Goal: Information Seeking & Learning: Learn about a topic

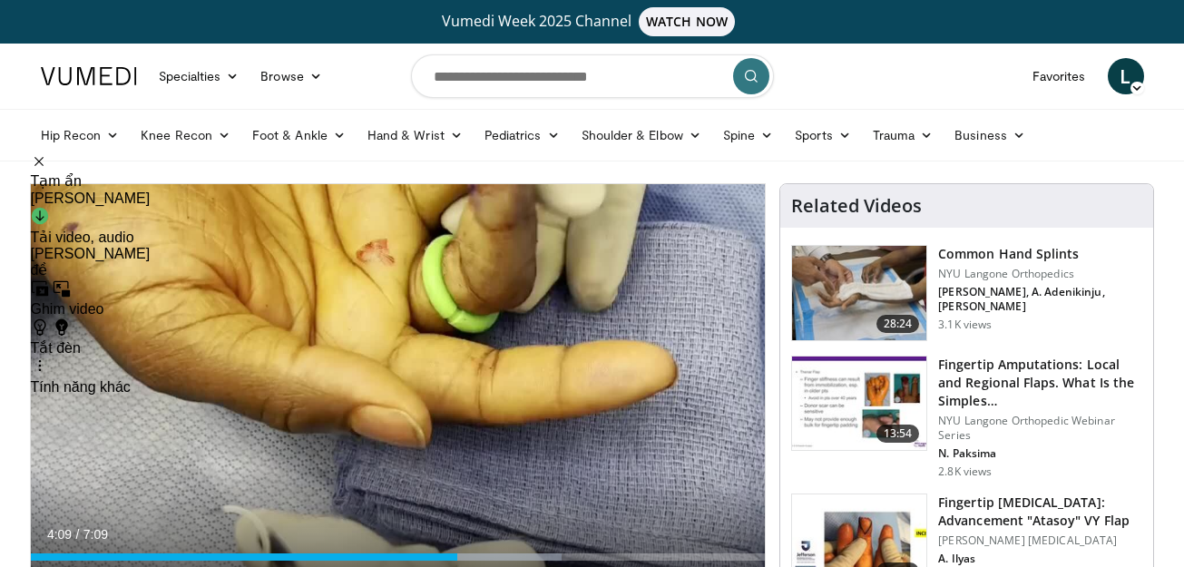
scroll to position [133, 0]
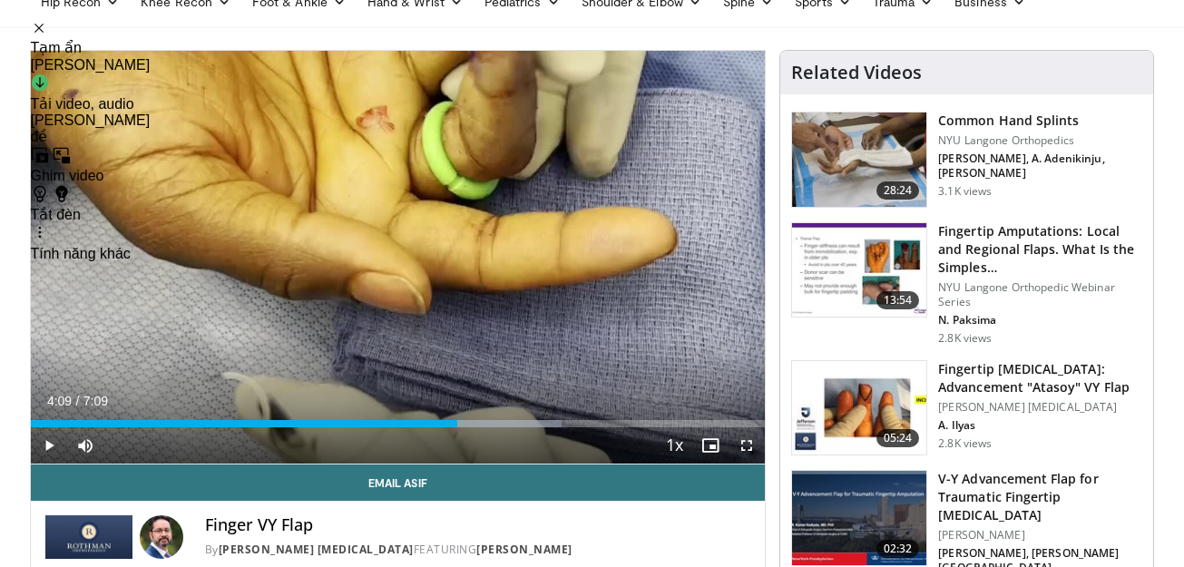
click at [404, 265] on icon "Video Player" at bounding box center [397, 256] width 51 height 51
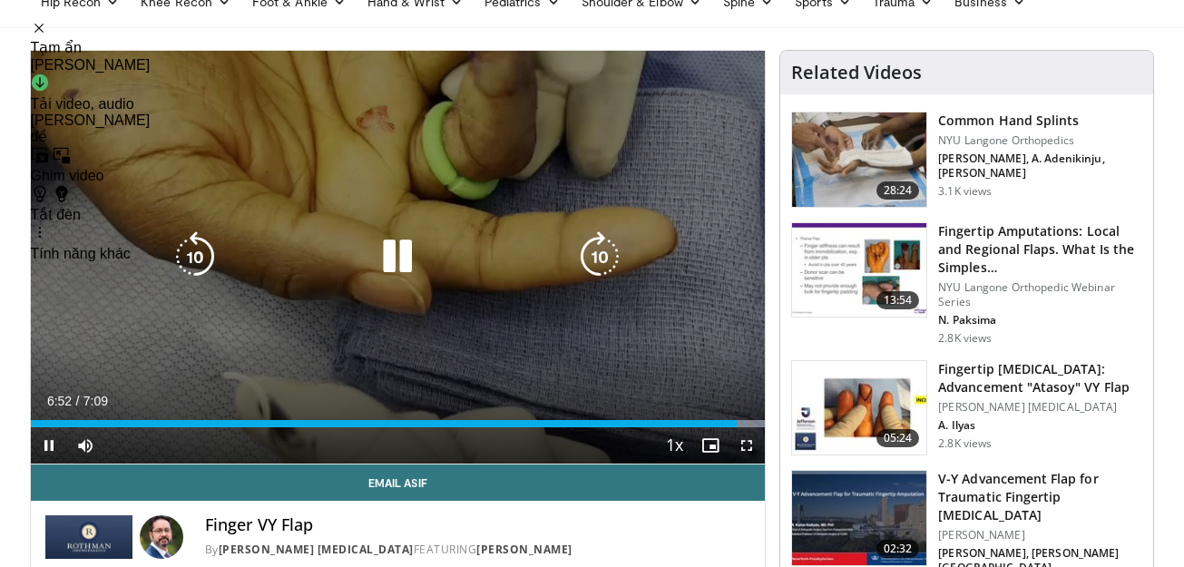
click at [402, 264] on icon "Video Player" at bounding box center [397, 256] width 51 height 51
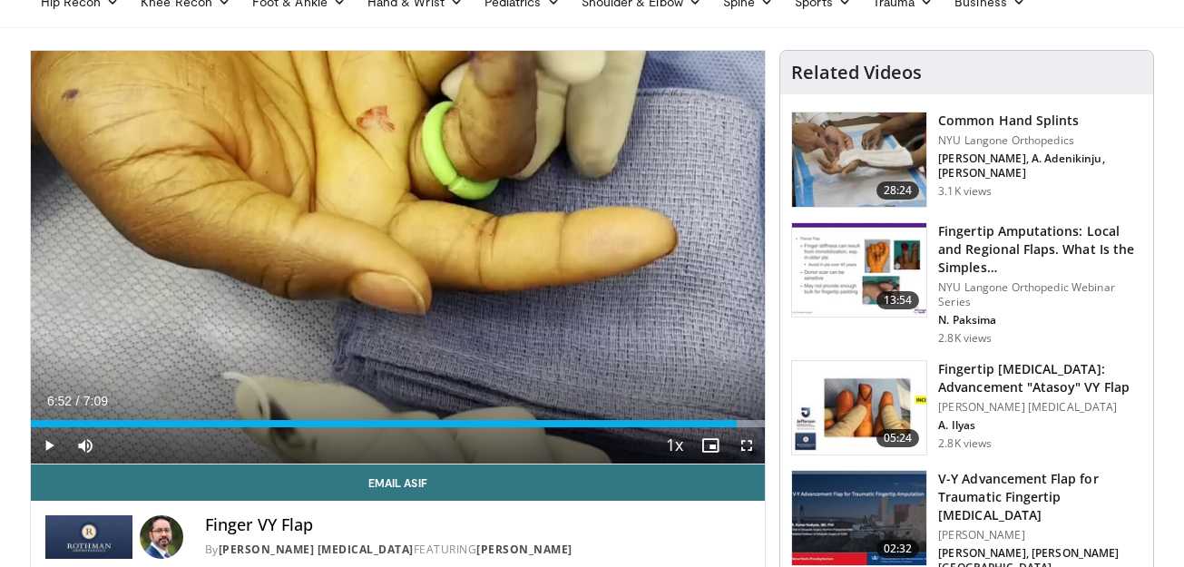
click at [872, 395] on img at bounding box center [859, 408] width 134 height 94
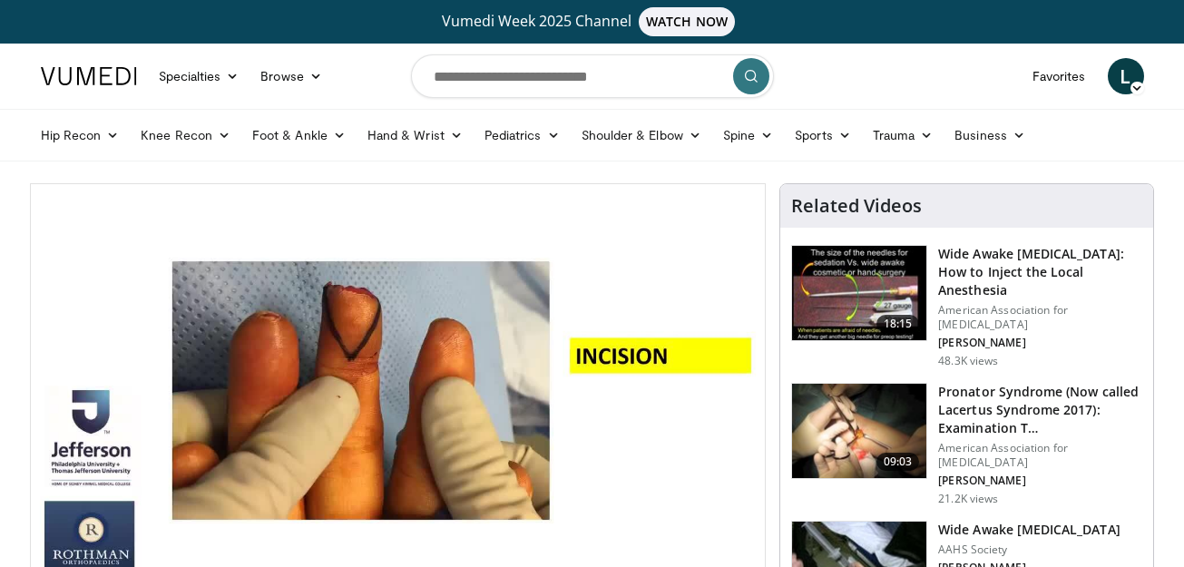
scroll to position [61, 0]
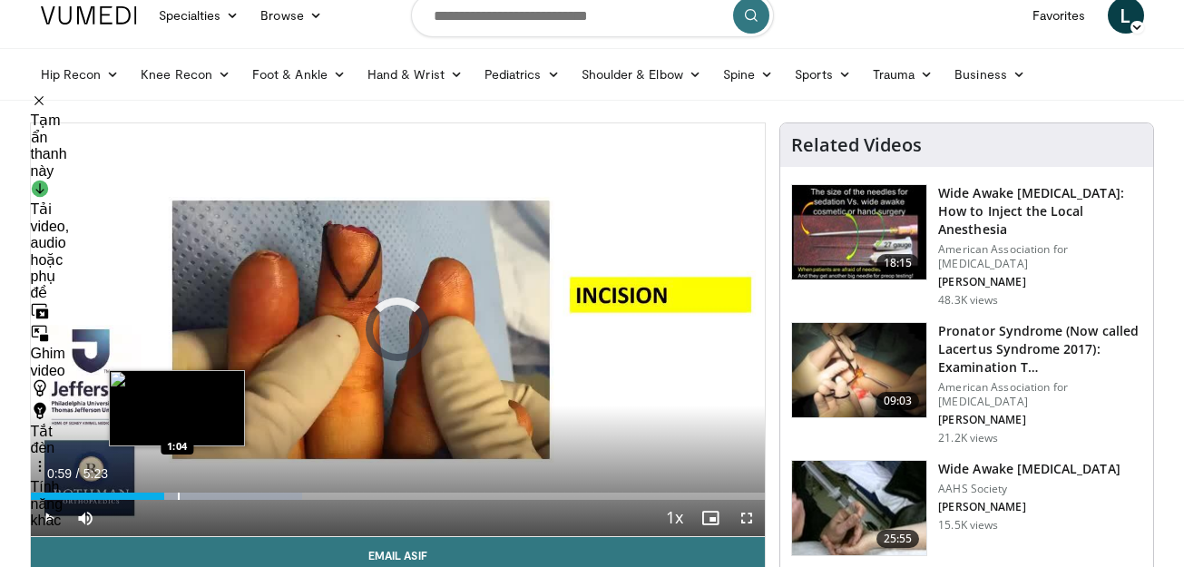
click at [177, 490] on div "Loaded : 36.97% 0:59 1:04" at bounding box center [398, 490] width 735 height 17
click at [189, 498] on div "Progress Bar" at bounding box center [190, 495] width 2 height 7
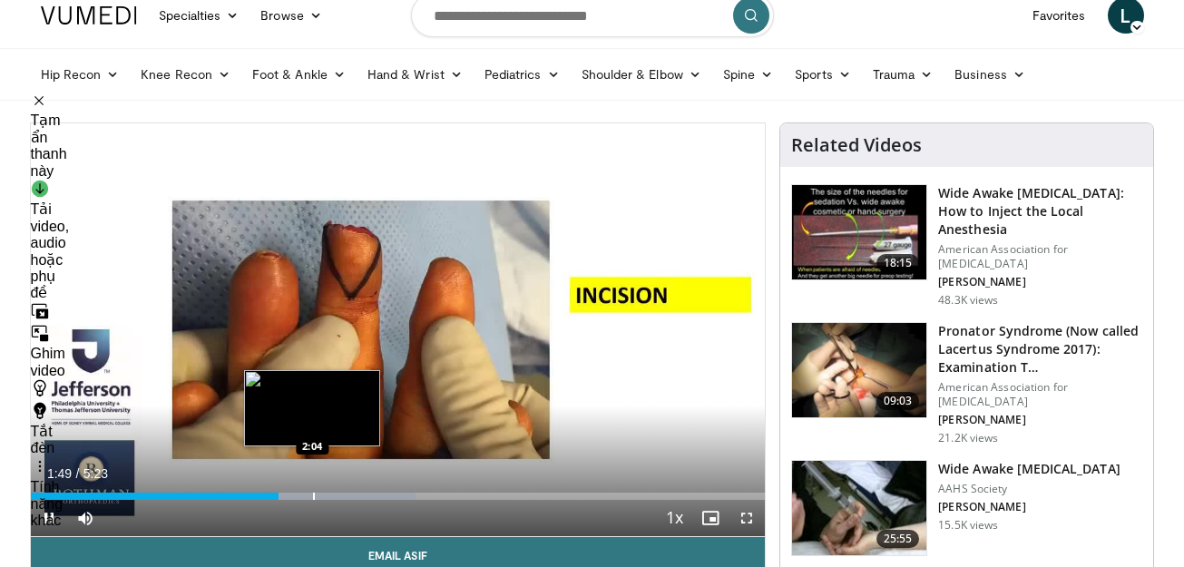
click at [313, 497] on div "Progress Bar" at bounding box center [314, 495] width 2 height 7
click at [334, 494] on div "Progress Bar" at bounding box center [333, 495] width 2 height 7
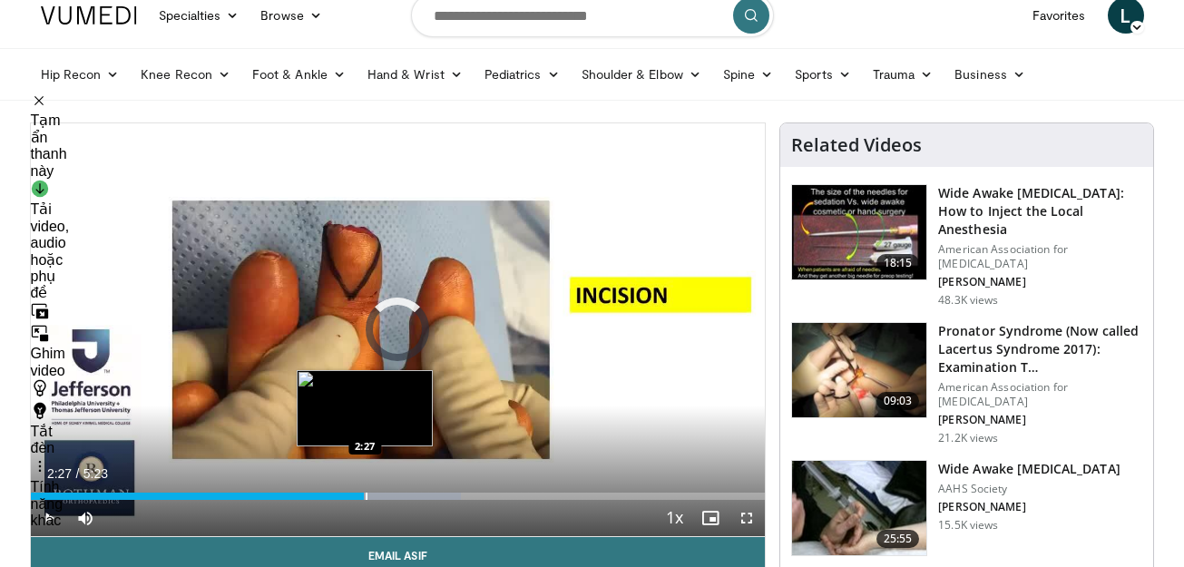
click at [365, 492] on div "Progress Bar" at bounding box center [366, 495] width 2 height 7
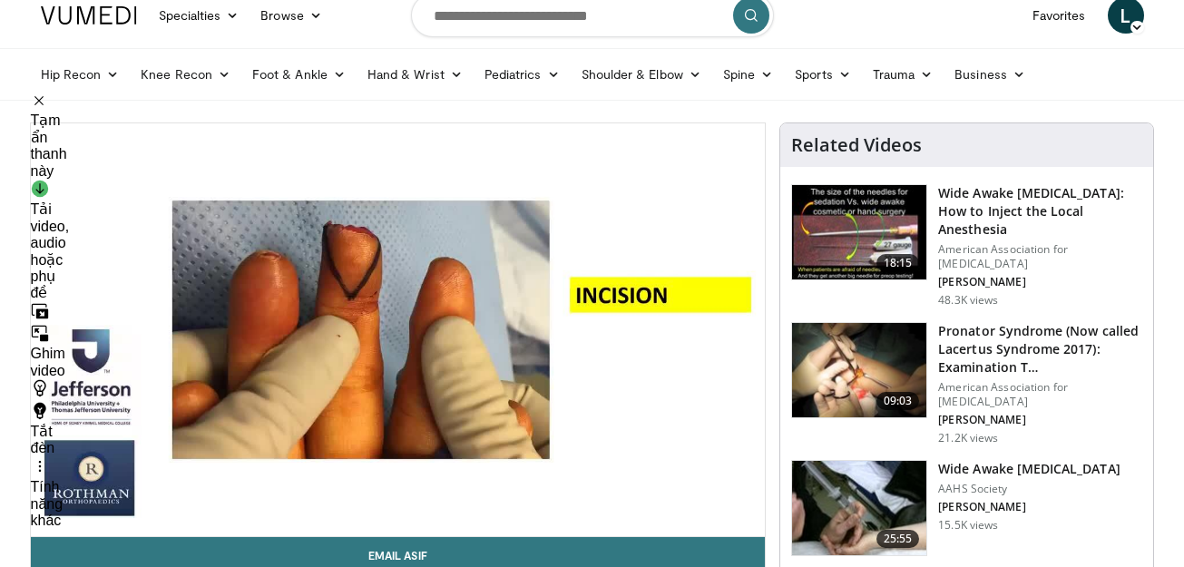
click at [385, 490] on div "10 seconds Tap to unmute" at bounding box center [398, 329] width 735 height 413
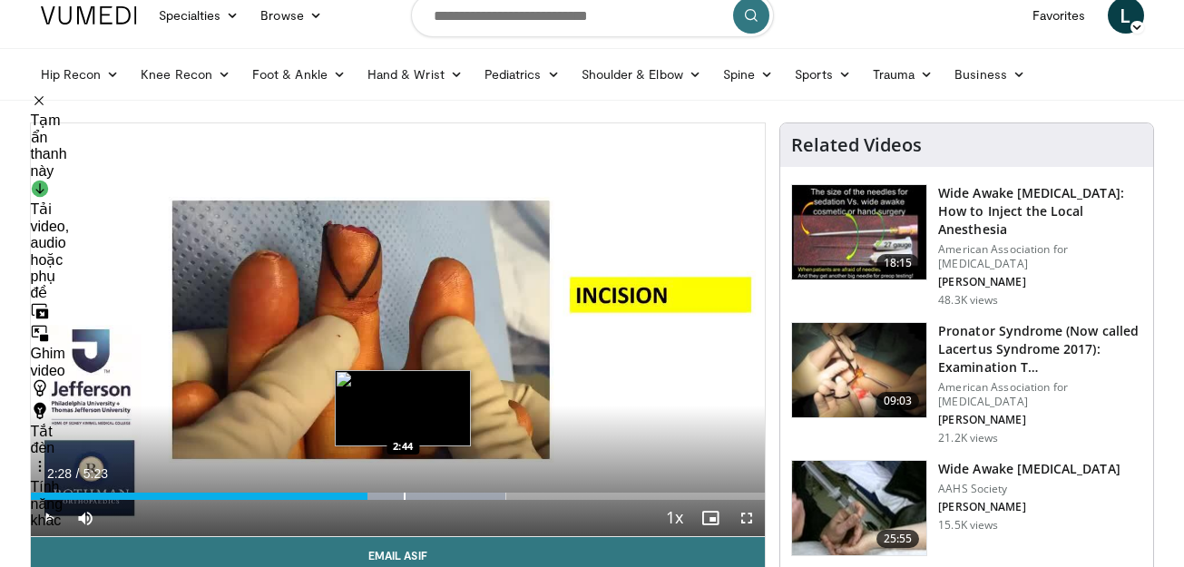
click at [404, 495] on div "Progress Bar" at bounding box center [405, 495] width 2 height 7
click at [419, 493] on div "Progress Bar" at bounding box center [420, 495] width 2 height 7
click at [394, 488] on div "Loaded : 73.97% 2:40 2:40" at bounding box center [398, 490] width 735 height 17
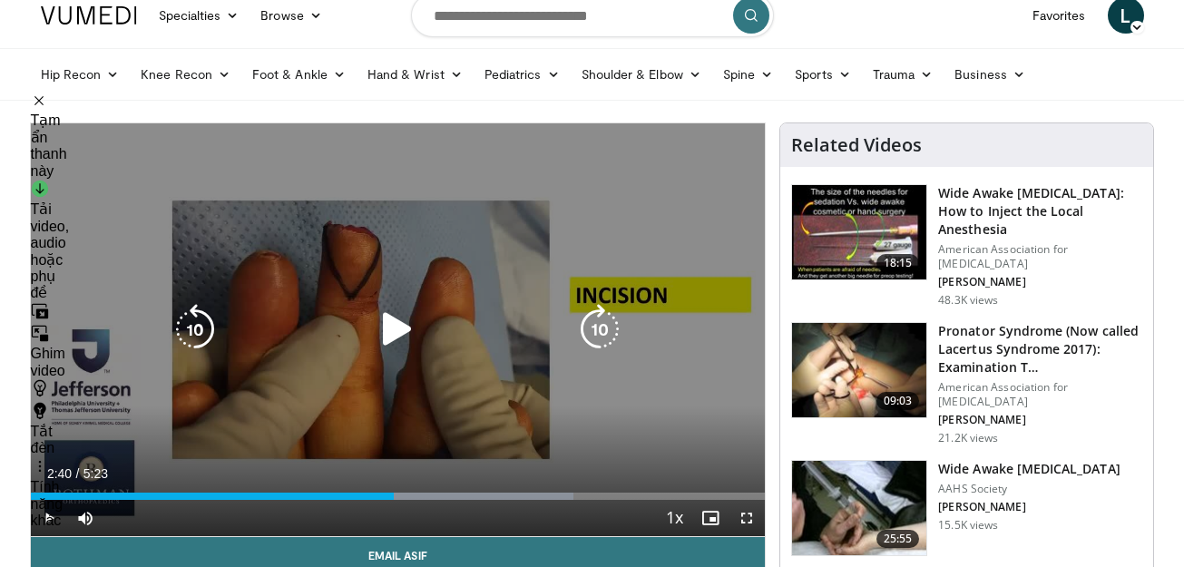
click at [398, 333] on icon "Video Player" at bounding box center [397, 329] width 51 height 51
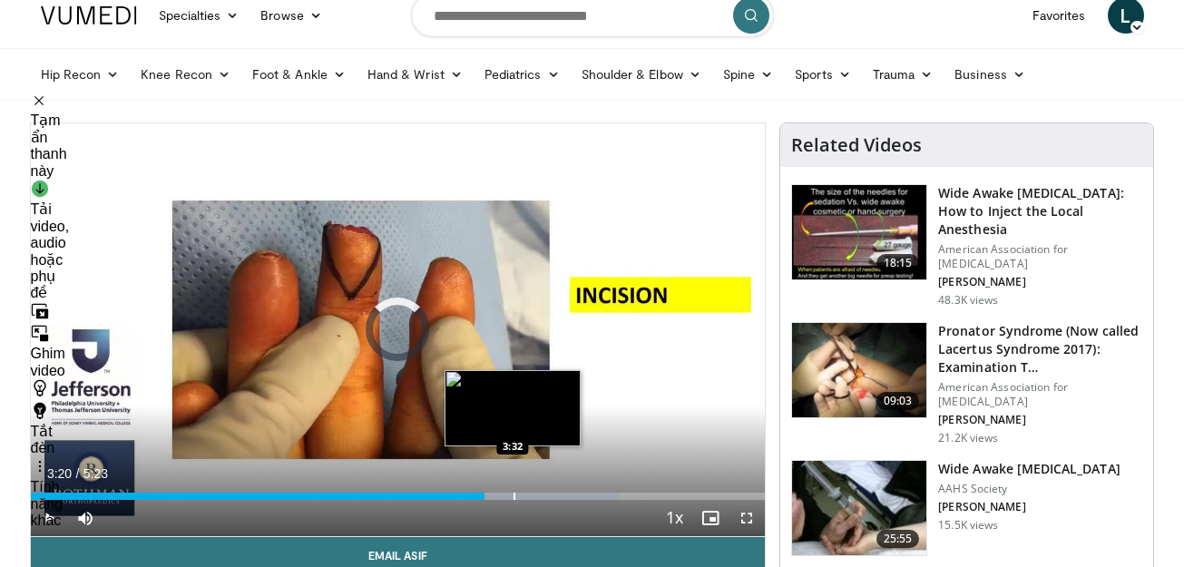
click at [513, 495] on div "Progress Bar" at bounding box center [514, 495] width 2 height 7
click at [525, 495] on div "Progress Bar" at bounding box center [526, 495] width 2 height 7
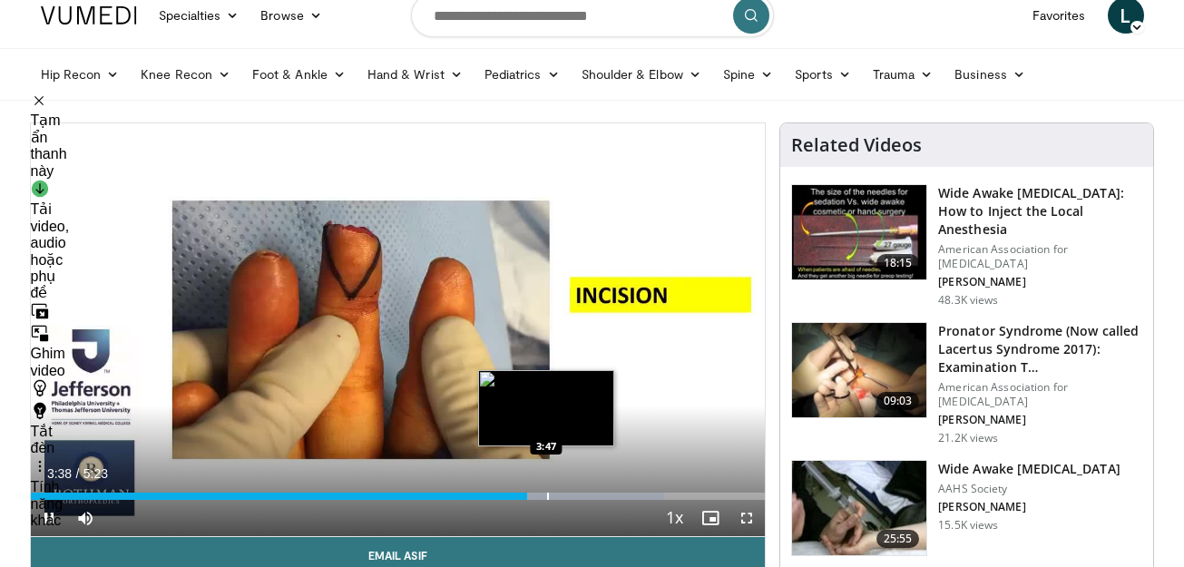
click at [547, 495] on div "Progress Bar" at bounding box center [548, 495] width 2 height 7
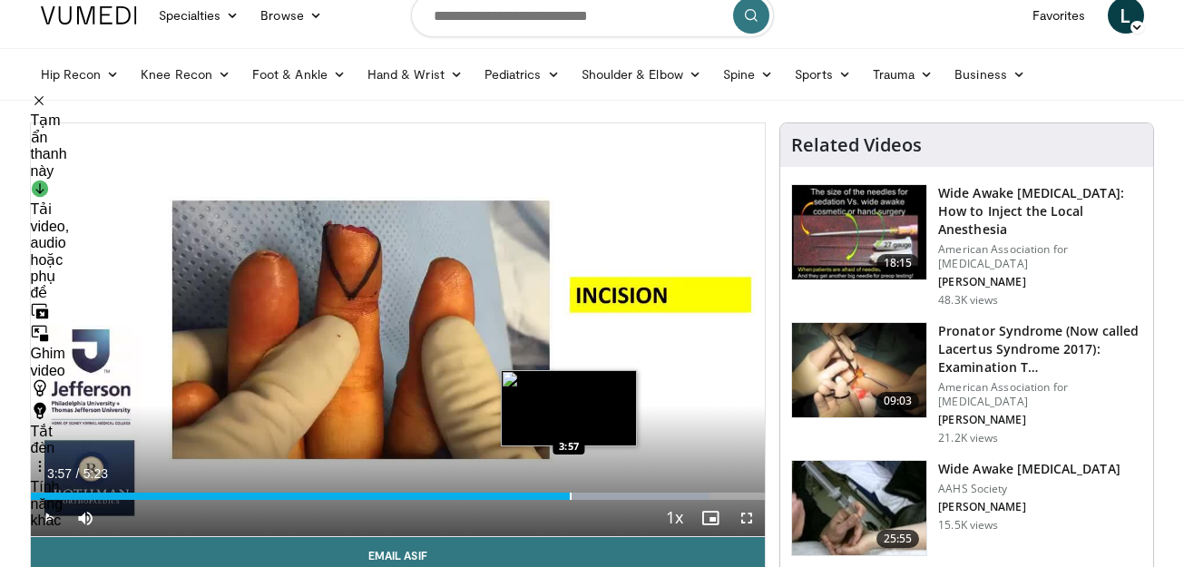
click at [570, 497] on div "Progress Bar" at bounding box center [571, 495] width 2 height 7
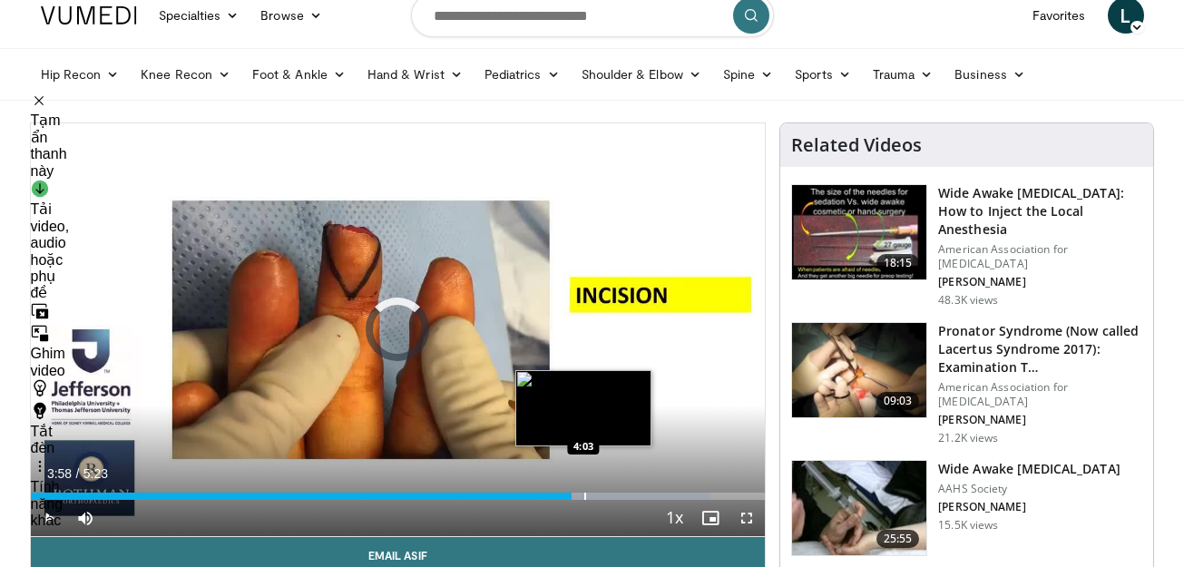
click at [584, 497] on div "Progress Bar" at bounding box center [585, 495] width 2 height 7
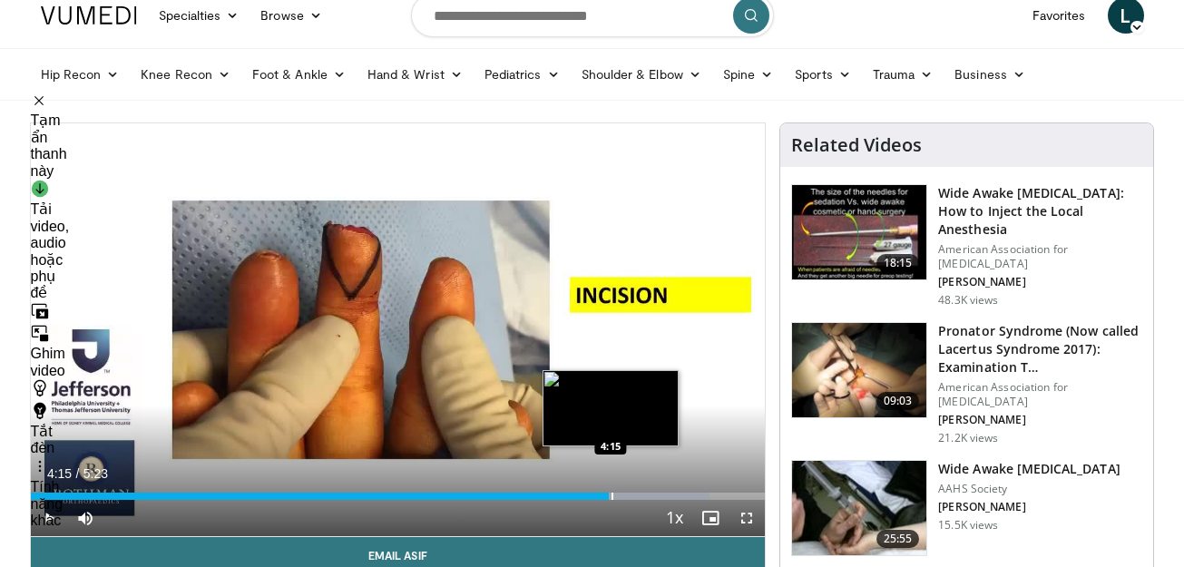
click at [611, 499] on div "Progress Bar" at bounding box center [612, 495] width 2 height 7
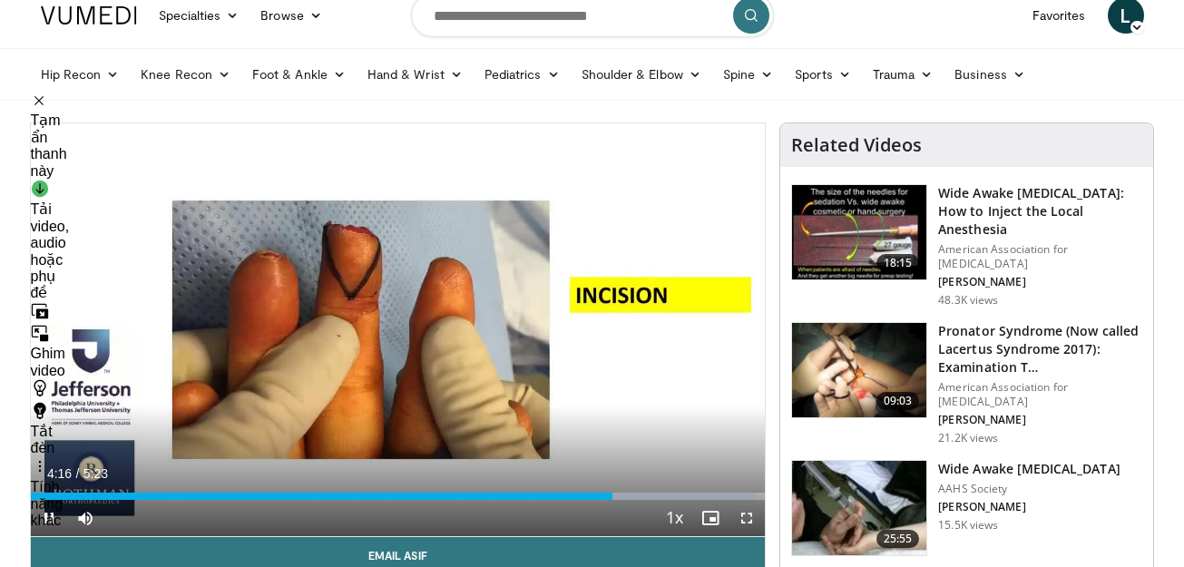
click at [629, 500] on div "Current Time 4:16 / Duration 5:23 Pause Skip Backward Skip Forward Mute Loaded …" at bounding box center [398, 518] width 735 height 36
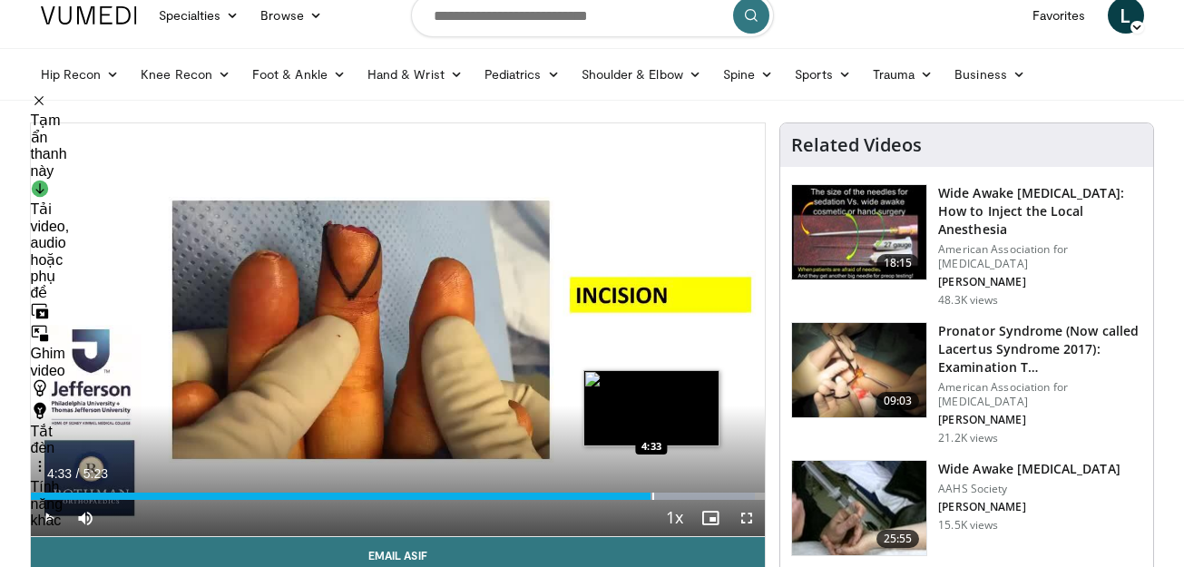
click at [652, 498] on div "Progress Bar" at bounding box center [653, 495] width 2 height 7
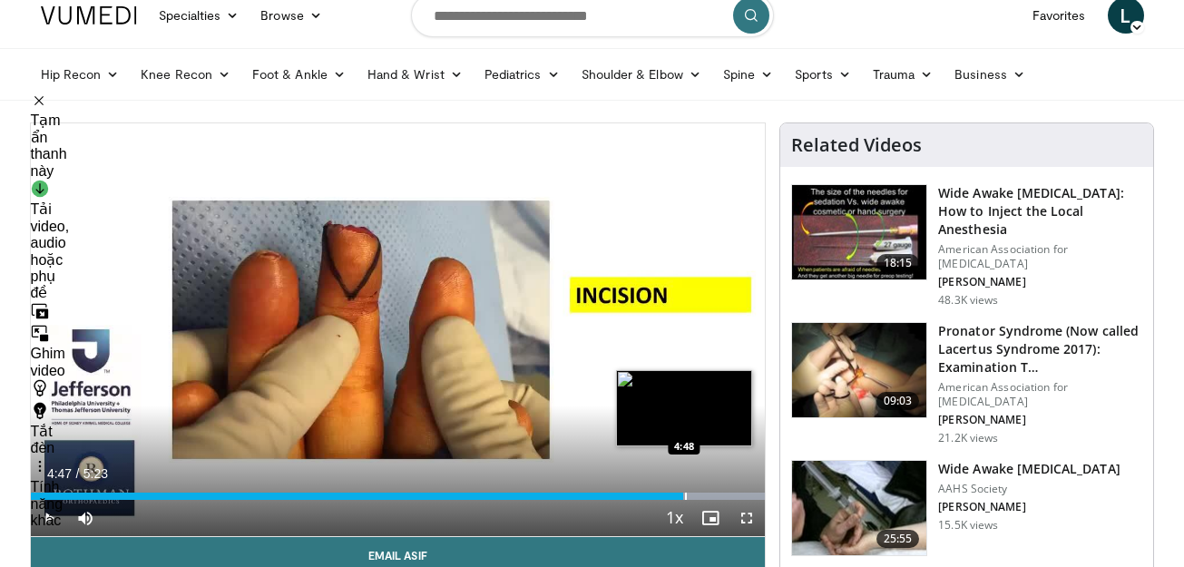
click at [685, 493] on div "Progress Bar" at bounding box center [686, 495] width 2 height 7
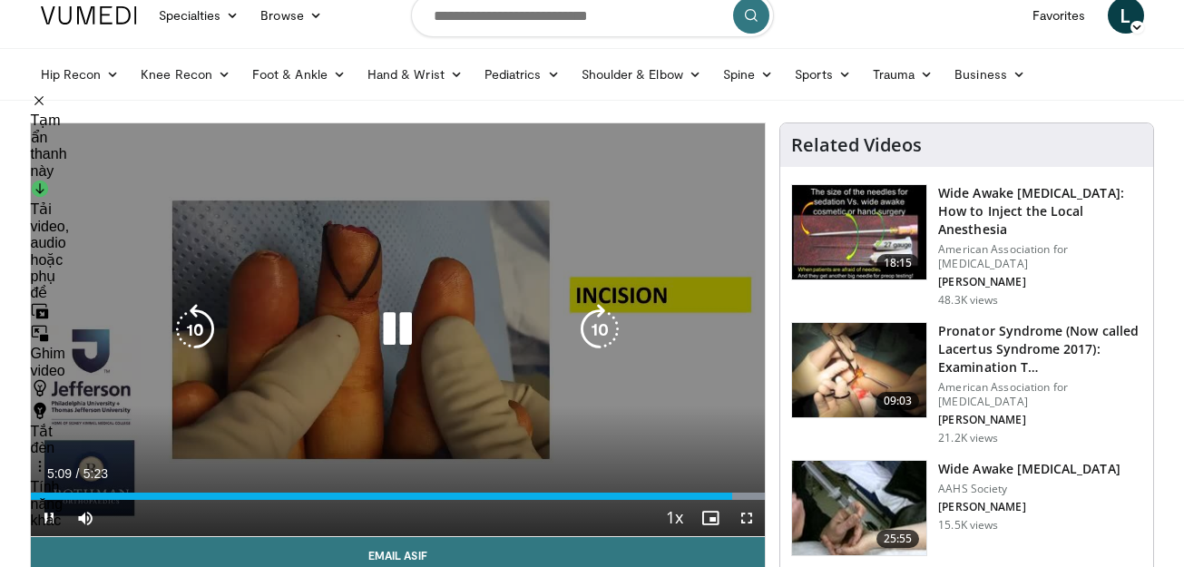
click at [376, 336] on icon "Video Player" at bounding box center [397, 329] width 51 height 51
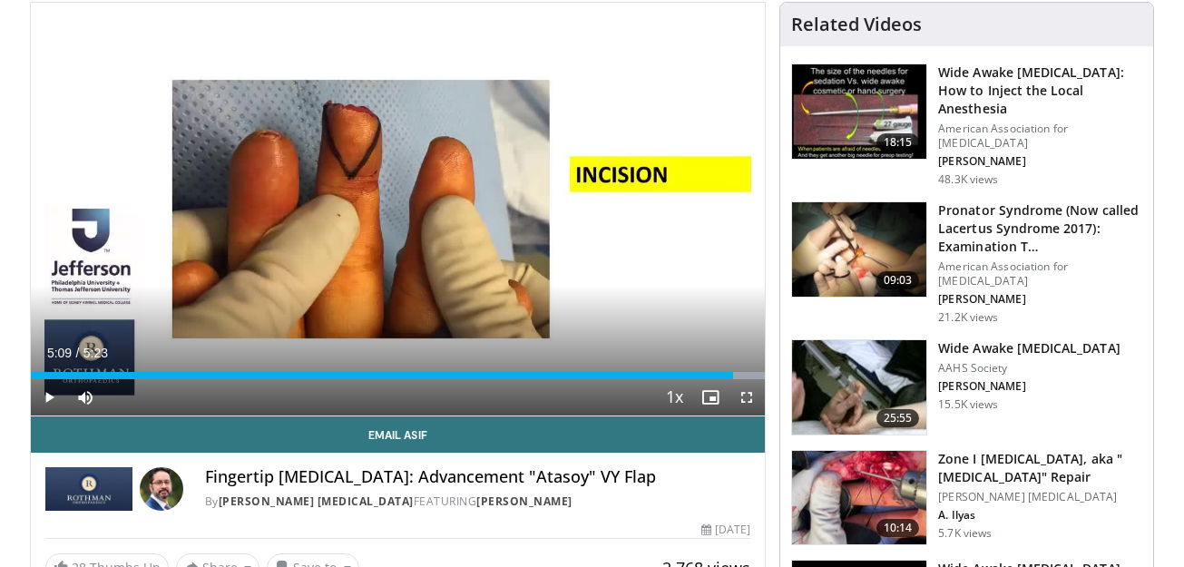
scroll to position [302, 0]
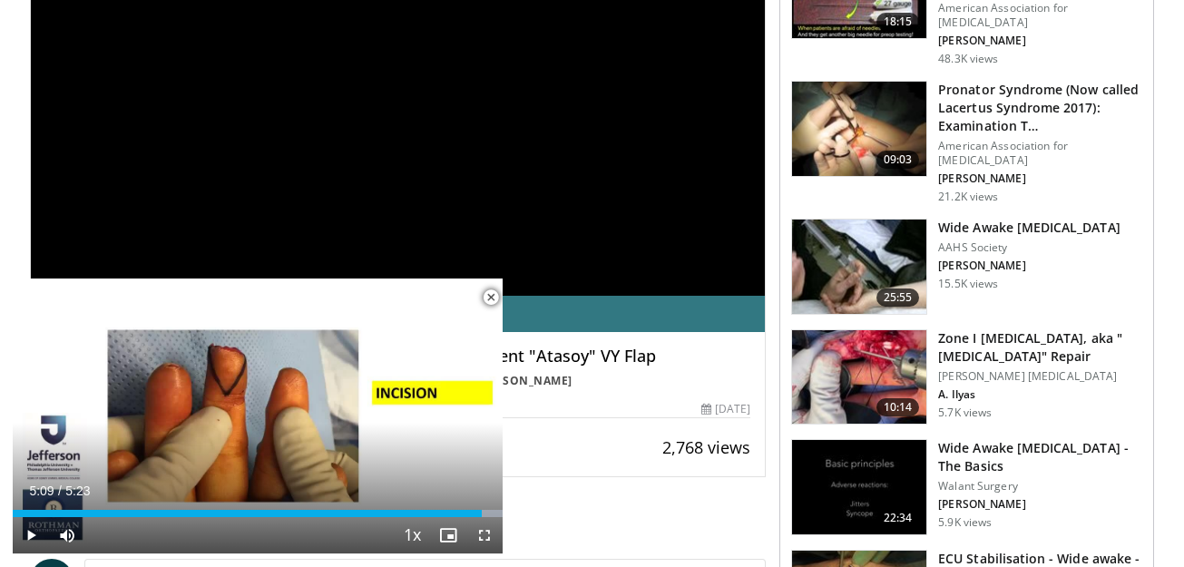
click at [872, 330] on img at bounding box center [859, 377] width 134 height 94
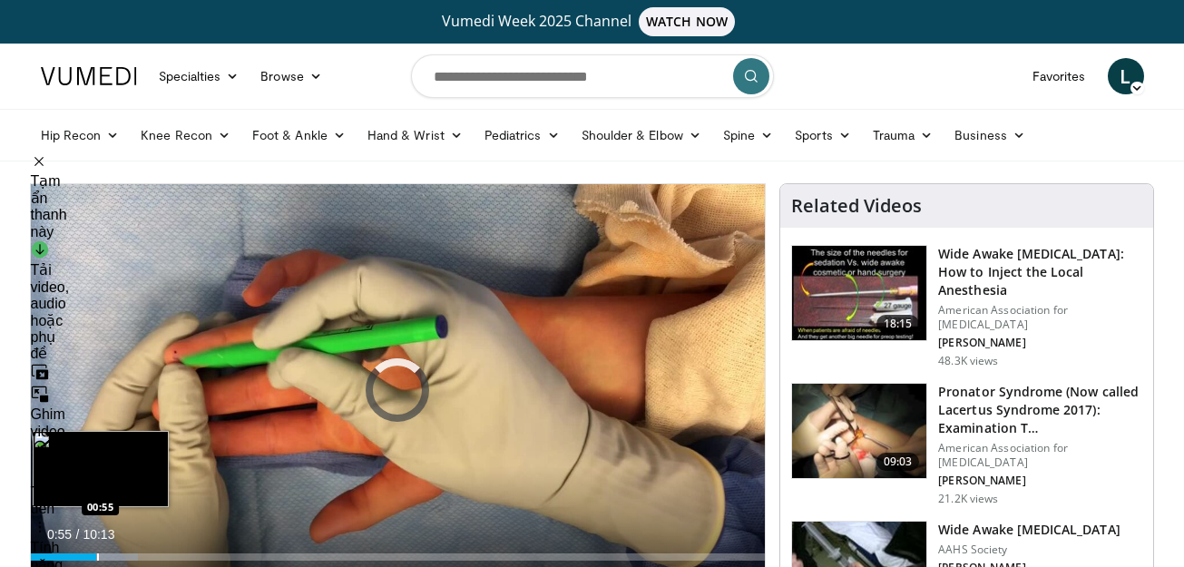
click at [97, 554] on div "Progress Bar" at bounding box center [98, 556] width 2 height 7
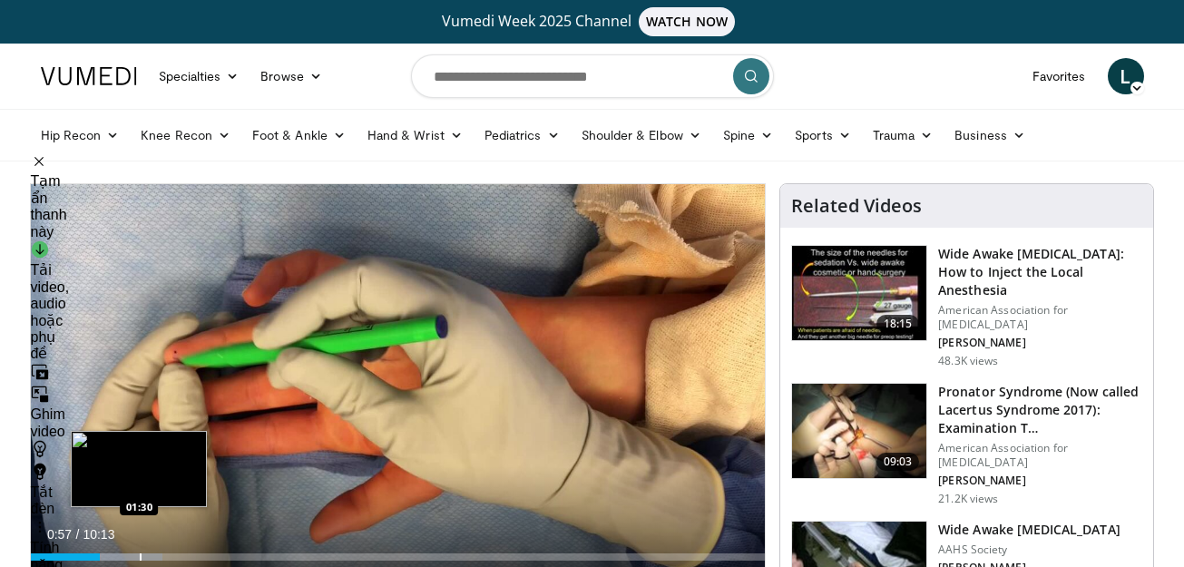
click at [138, 549] on div "Loaded : 17.94% 00:57 01:30" at bounding box center [398, 551] width 735 height 17
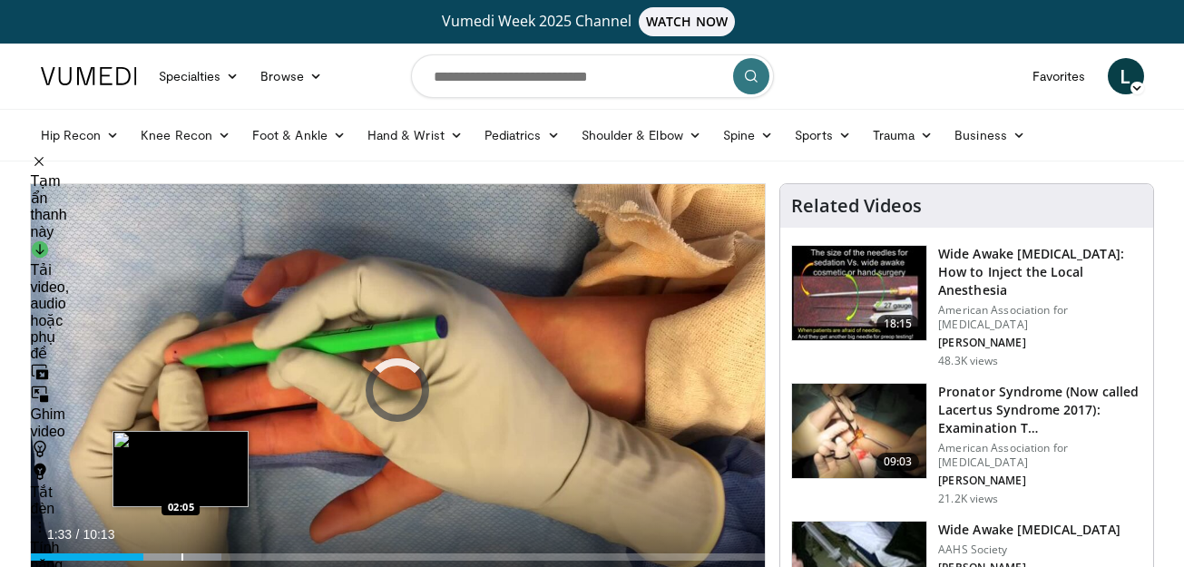
click at [181, 556] on div "Progress Bar" at bounding box center [182, 556] width 2 height 7
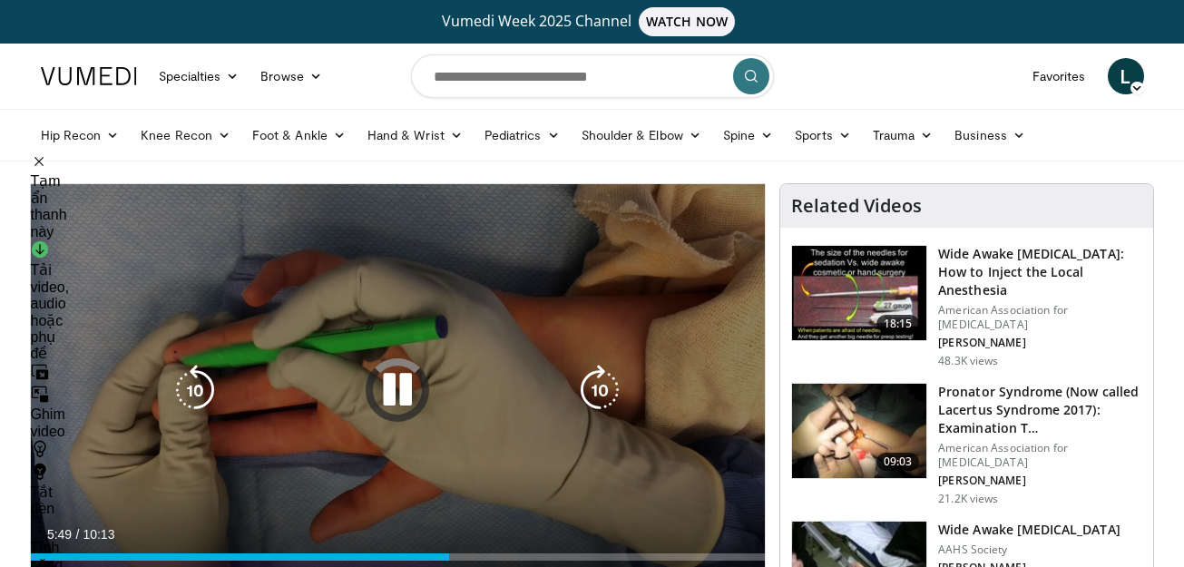
click at [396, 389] on icon "Video Player" at bounding box center [397, 390] width 51 height 51
click at [404, 398] on icon "Video Player" at bounding box center [397, 390] width 51 height 51
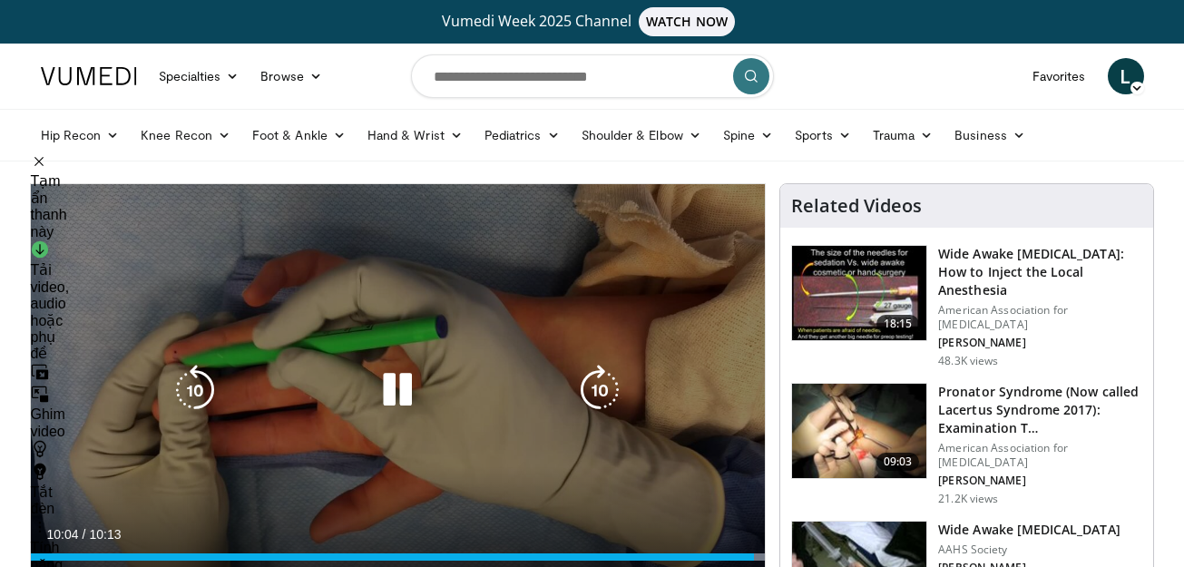
scroll to position [121, 0]
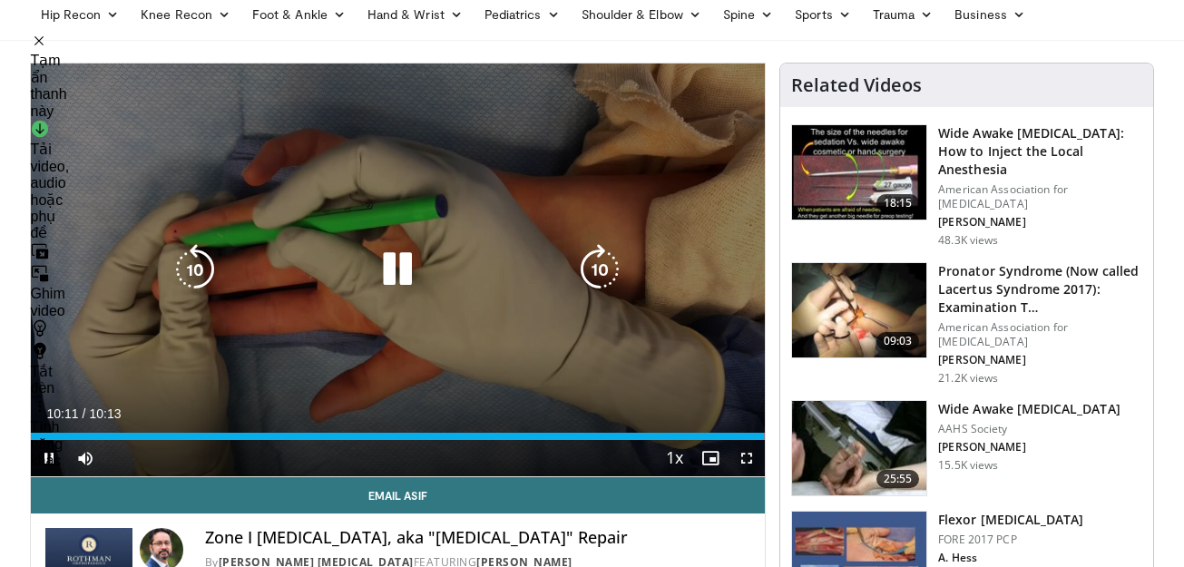
click at [410, 271] on icon "Video Player" at bounding box center [397, 269] width 51 height 51
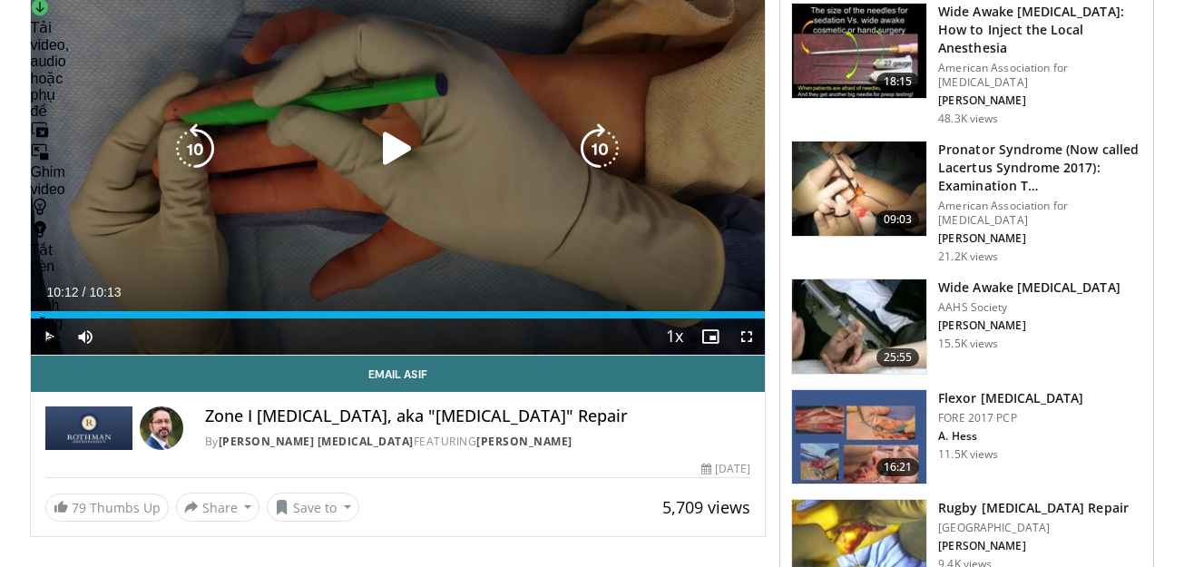
scroll to position [61, 0]
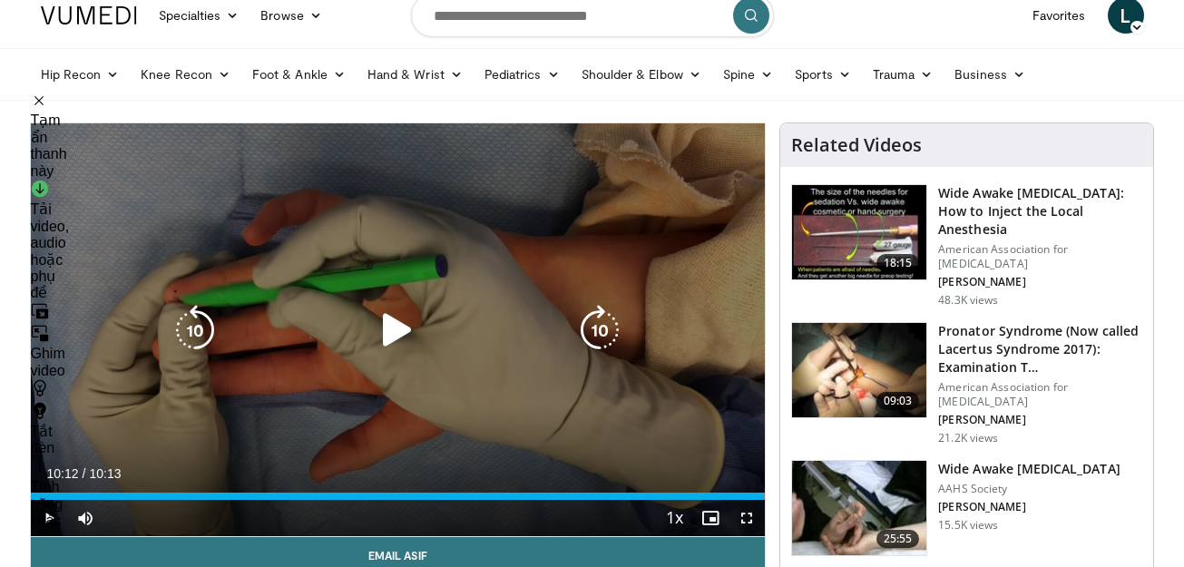
click at [658, 351] on div "10 seconds Tap to unmute" at bounding box center [398, 329] width 735 height 413
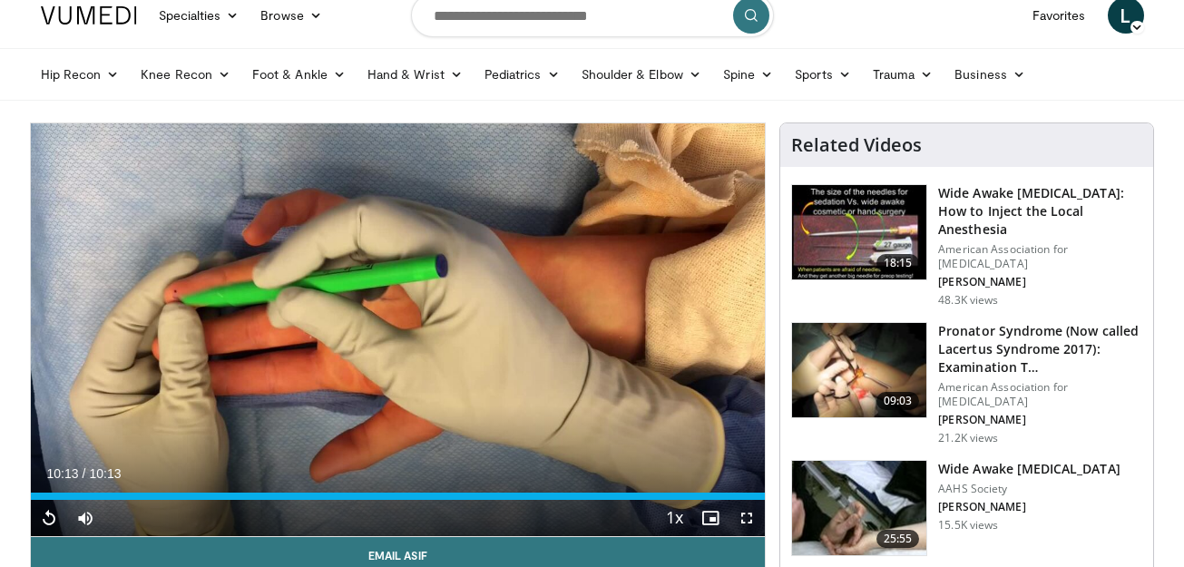
scroll to position [121, 0]
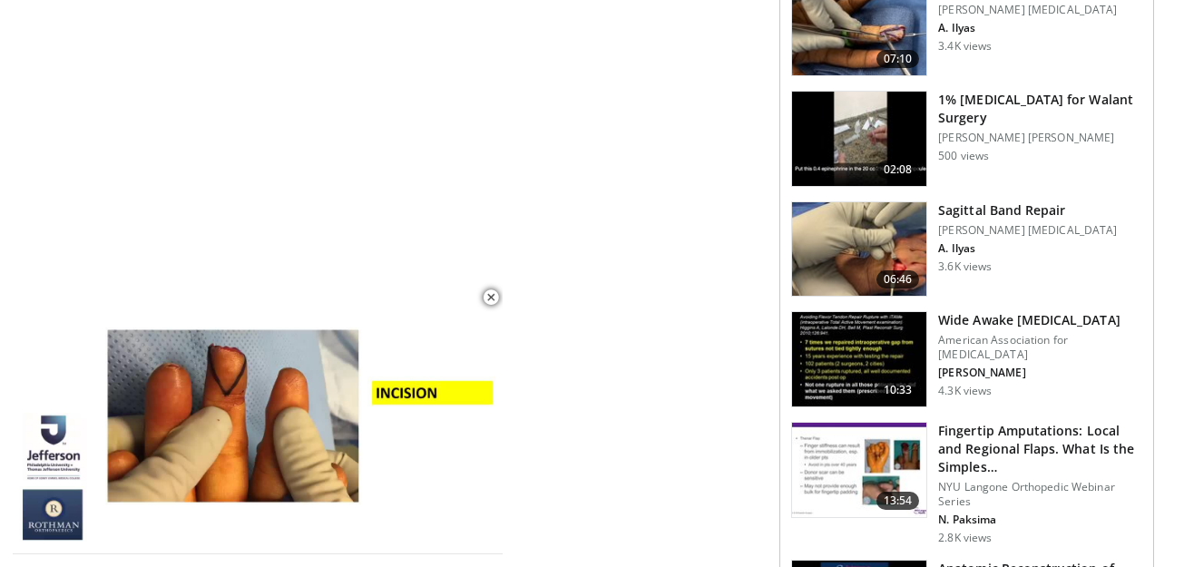
scroll to position [1814, 0]
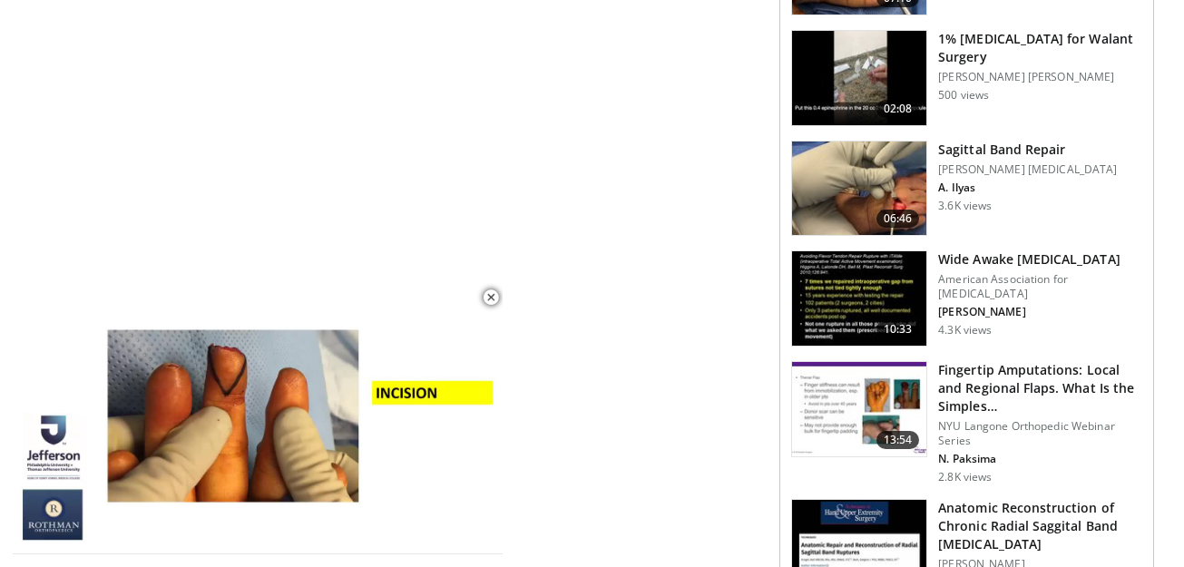
click at [847, 365] on img at bounding box center [859, 409] width 134 height 94
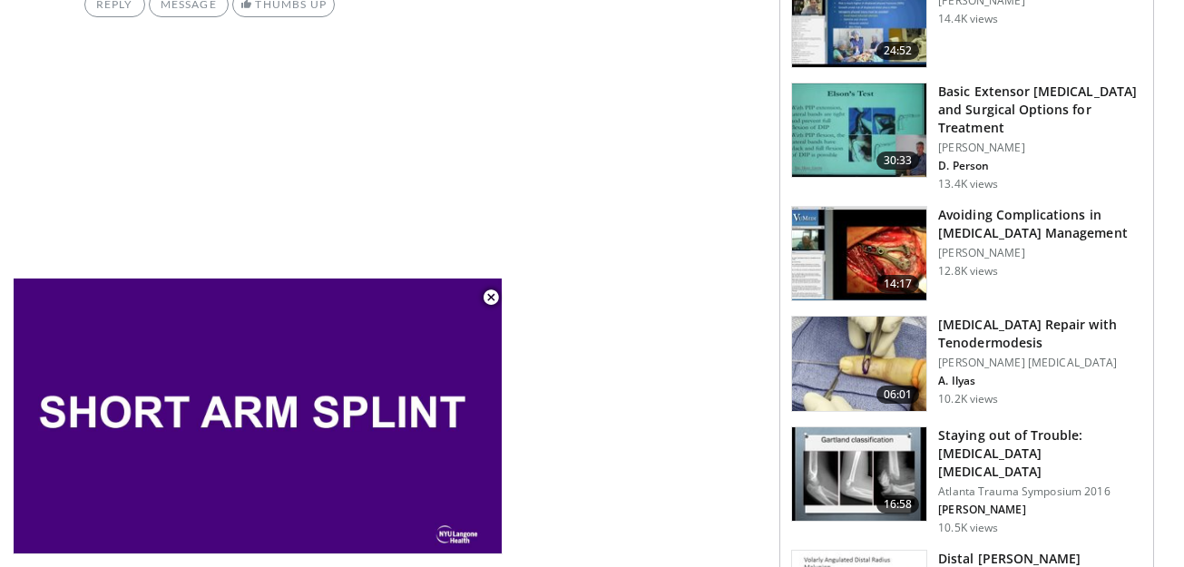
scroll to position [1512, 0]
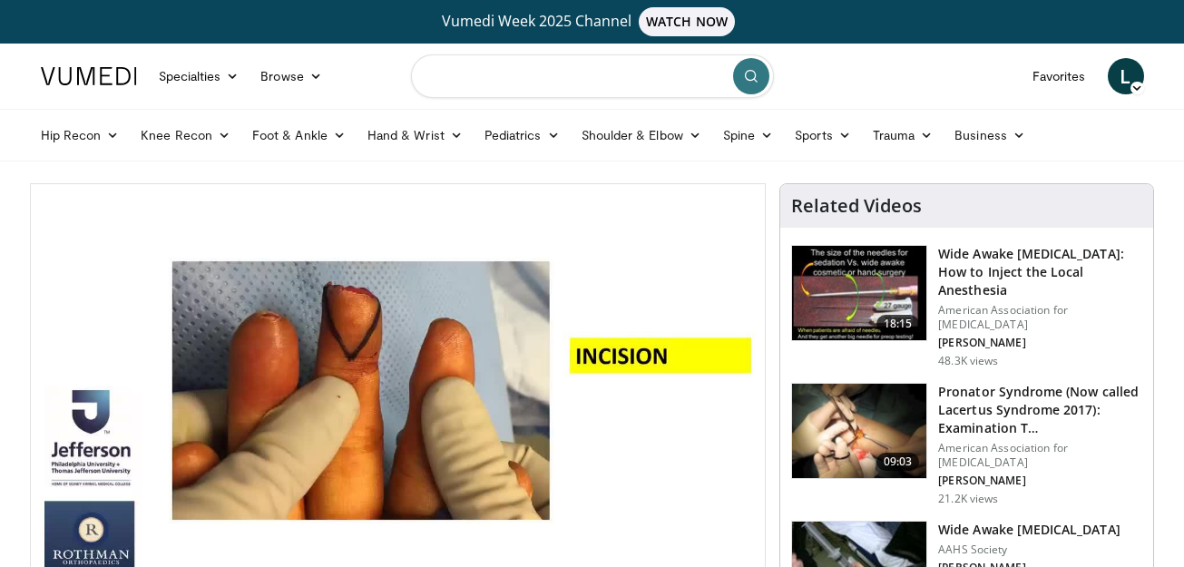
click at [580, 67] on input "Search topics, interventions" at bounding box center [592, 76] width 363 height 44
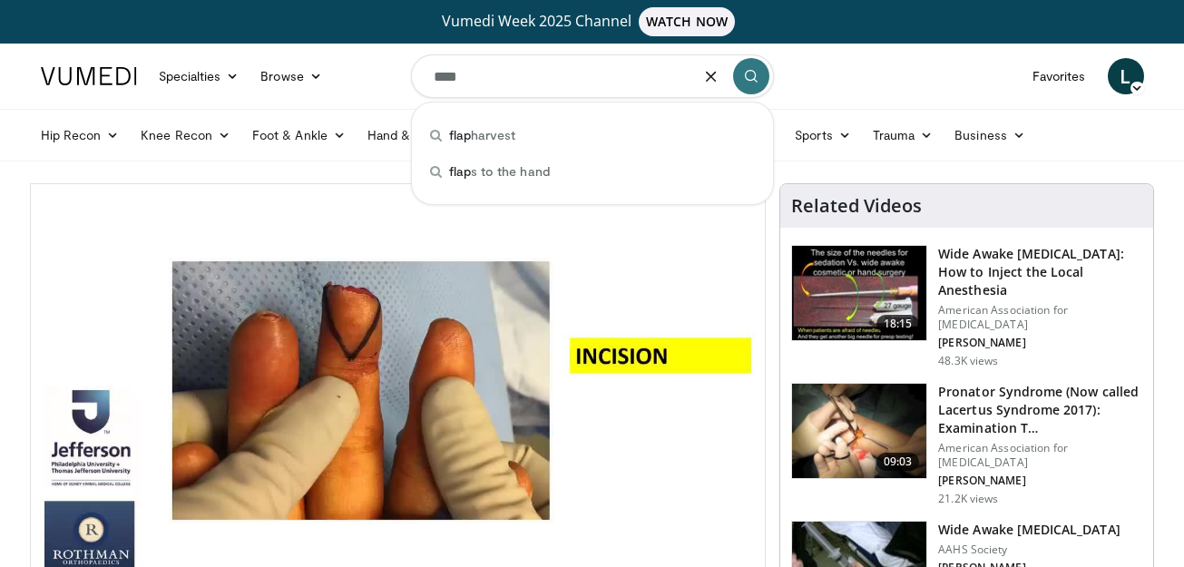
type input "****"
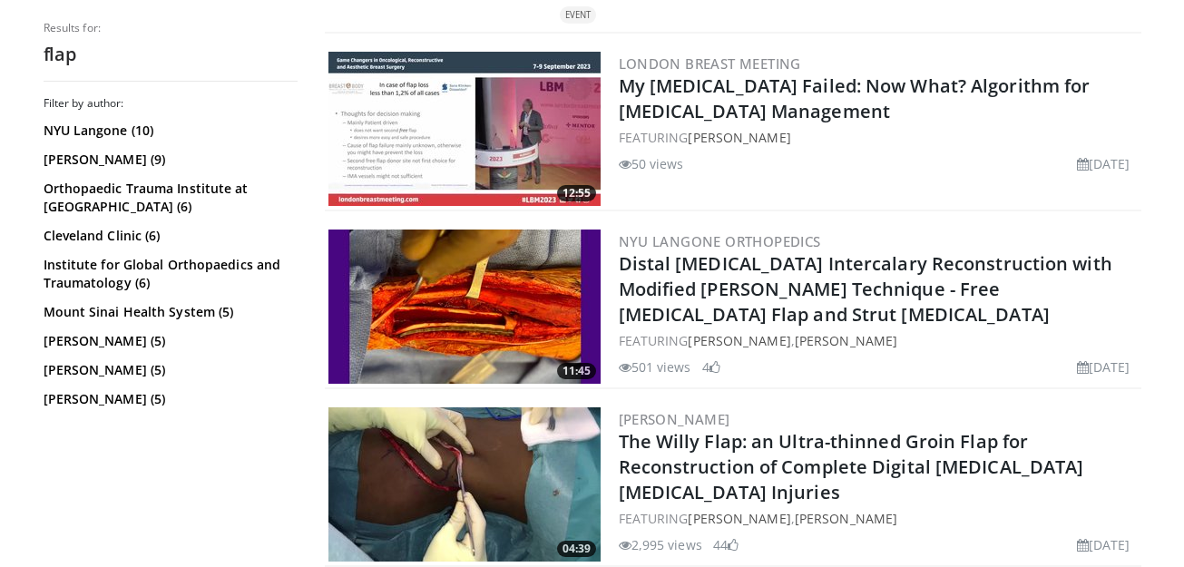
scroll to position [4172, 0]
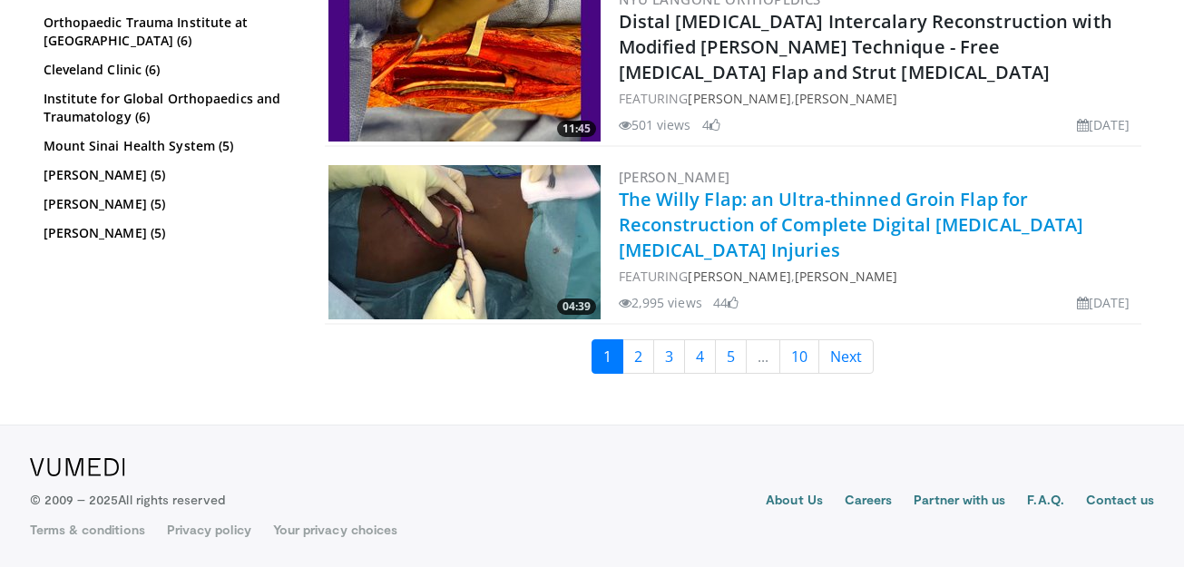
click at [716, 231] on link "The Willy Flap: an Ultra-thinned Groin Flap for Reconstruction of Complete Digi…" at bounding box center [851, 224] width 465 height 75
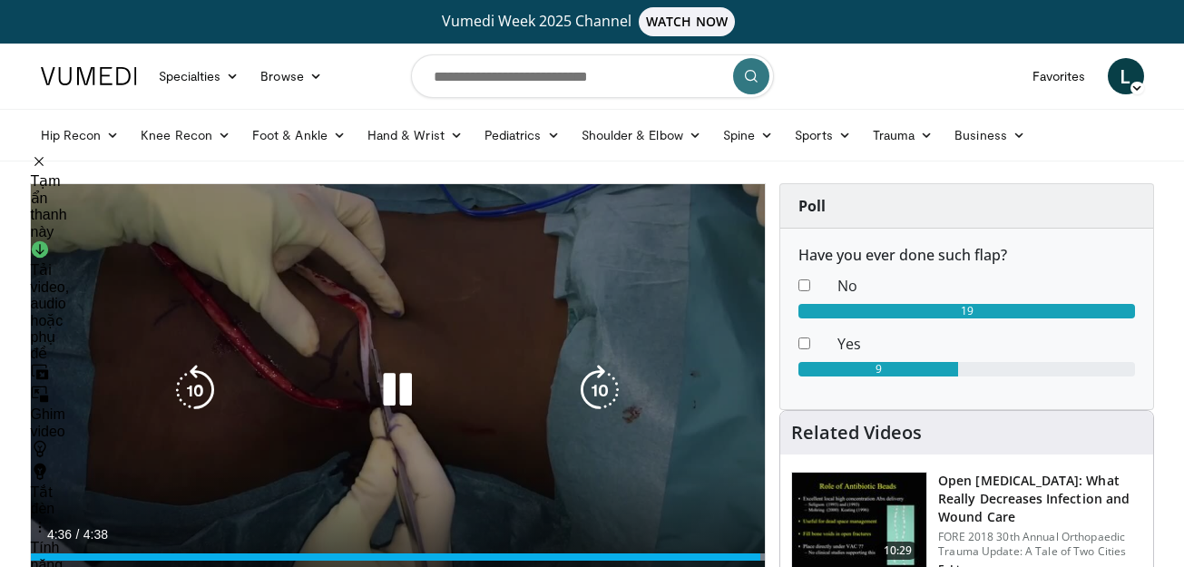
click at [402, 405] on icon "Video Player" at bounding box center [397, 390] width 51 height 51
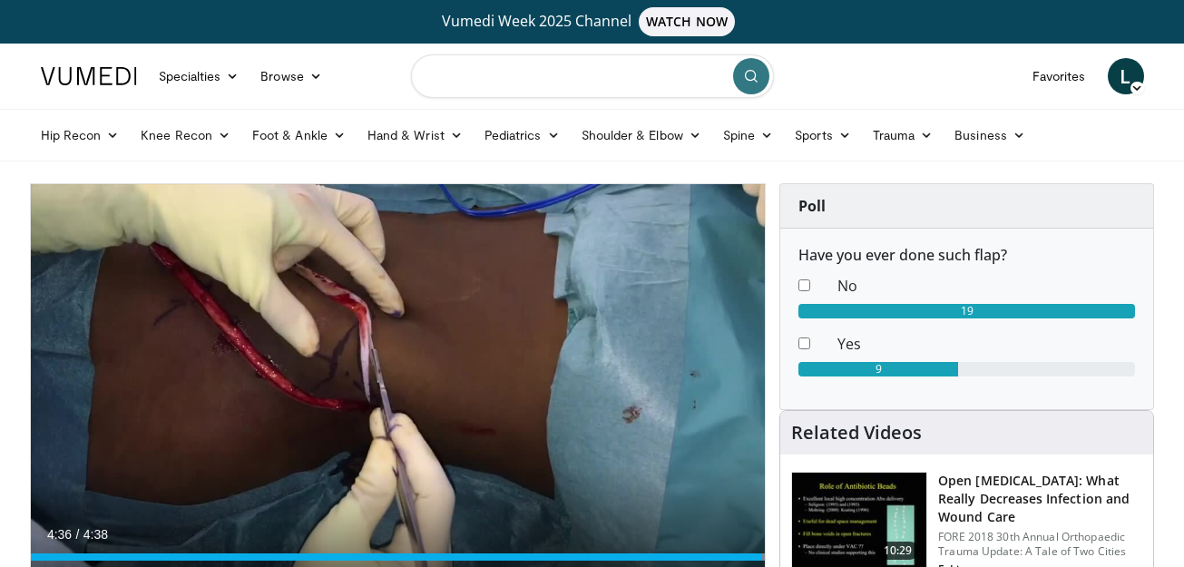
click at [603, 74] on input "Search topics, interventions" at bounding box center [592, 76] width 363 height 44
type input "**********"
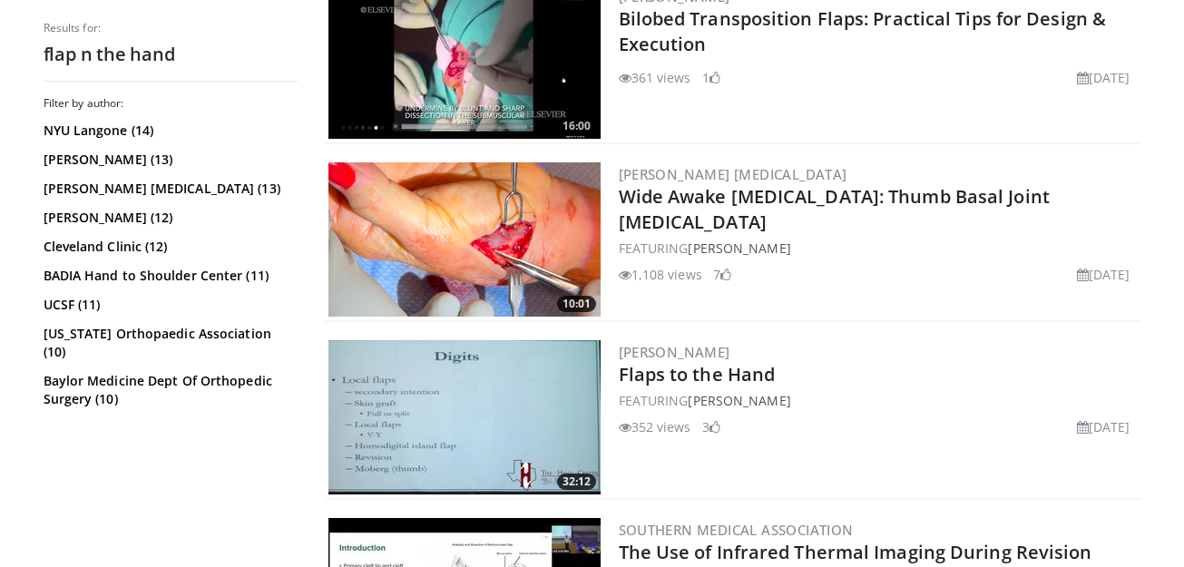
scroll to position [1451, 0]
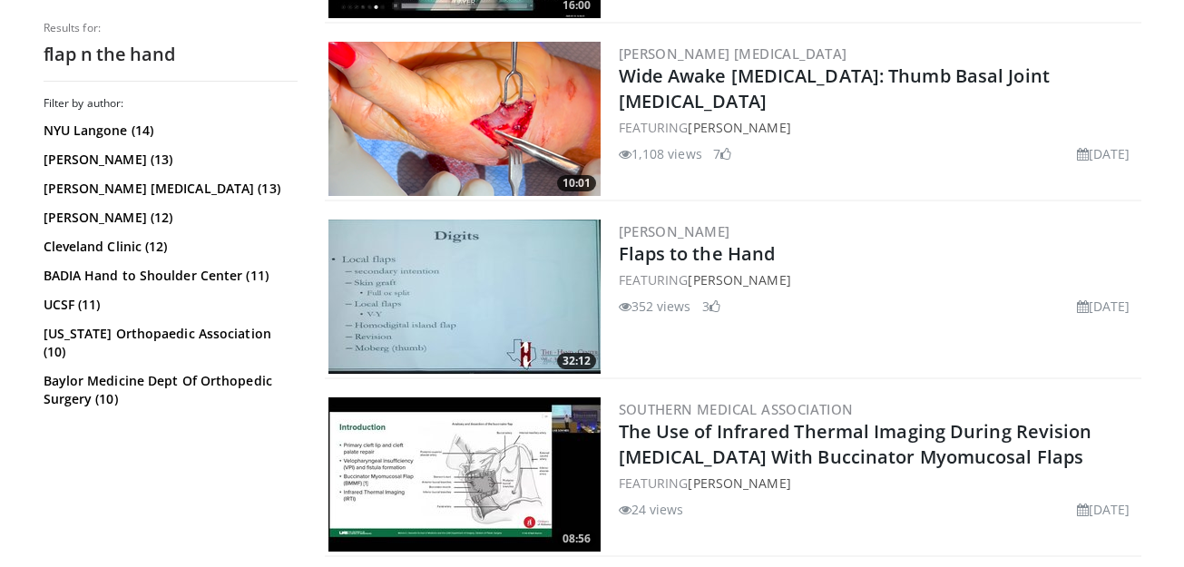
click at [484, 285] on img at bounding box center [464, 296] width 272 height 154
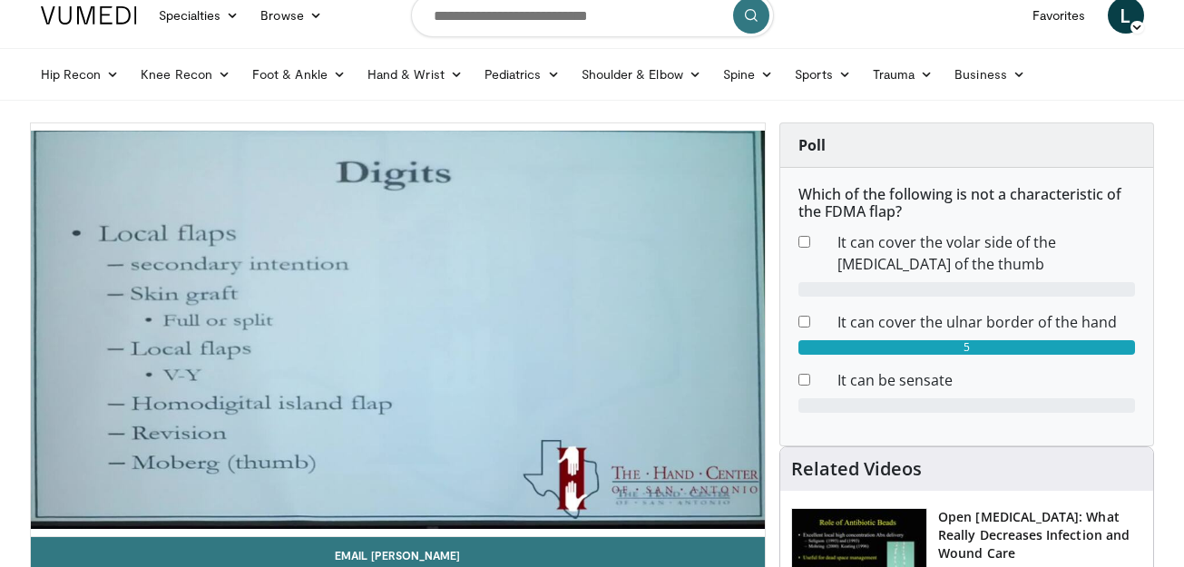
scroll to position [121, 0]
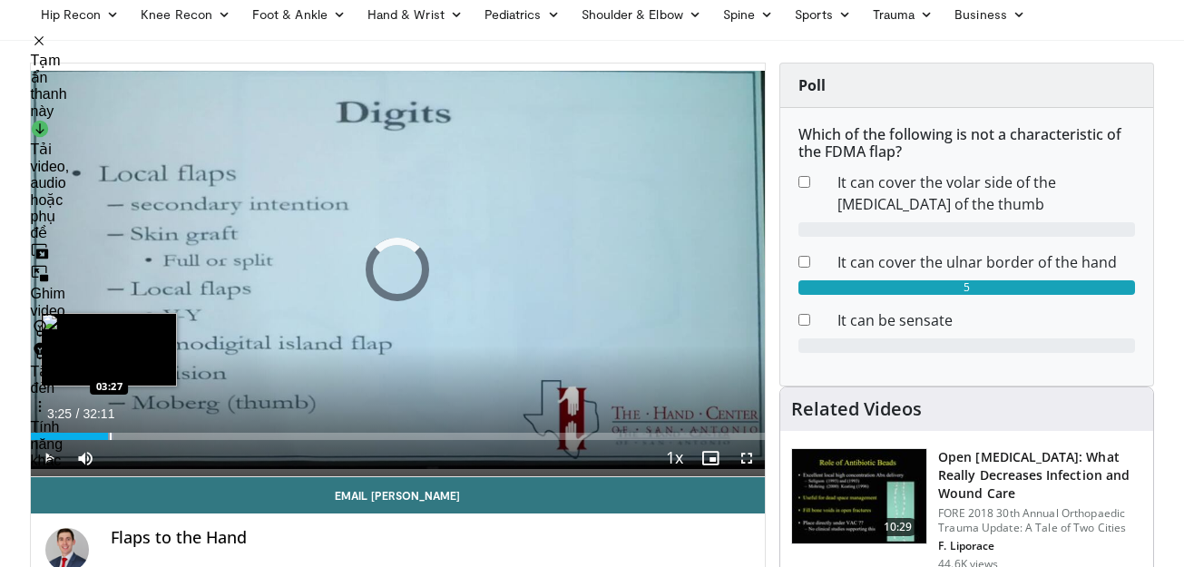
click at [108, 428] on div "Loaded : 11.29% 03:25 03:27" at bounding box center [398, 431] width 735 height 17
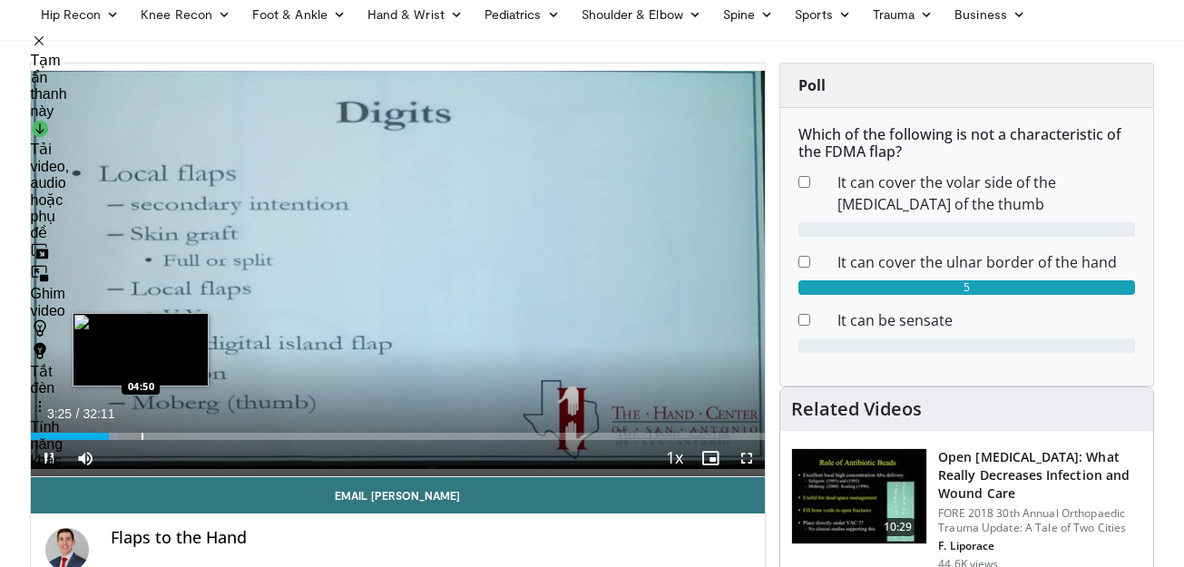
click at [141, 428] on div "Loaded : 11.92% 03:25 04:50" at bounding box center [398, 431] width 735 height 17
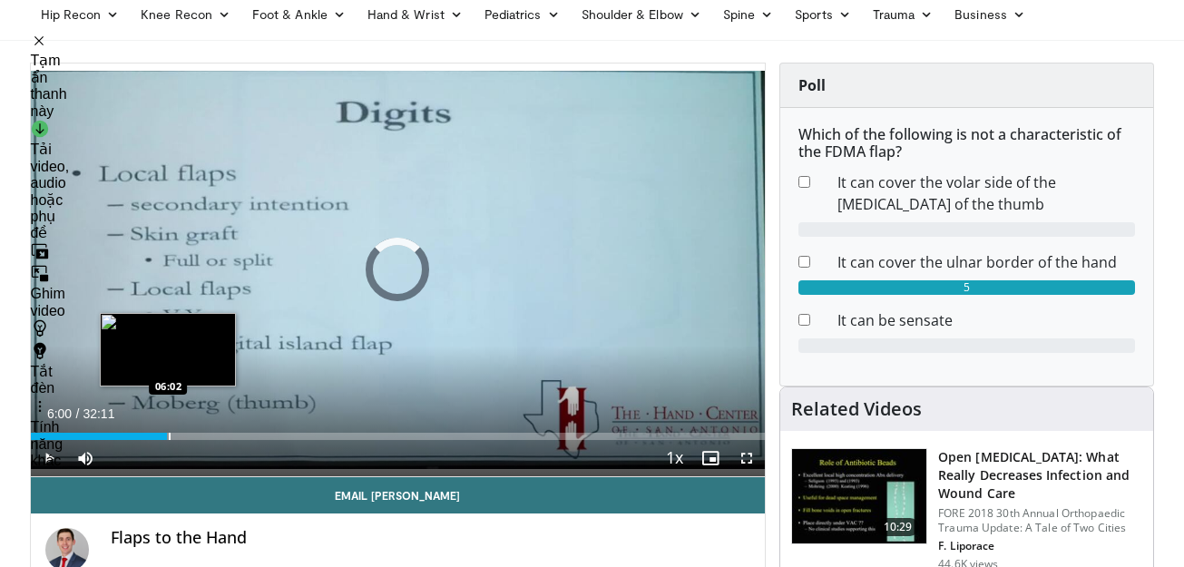
click at [167, 439] on div "Loaded : 18.48% 06:00 06:02" at bounding box center [398, 436] width 735 height 7
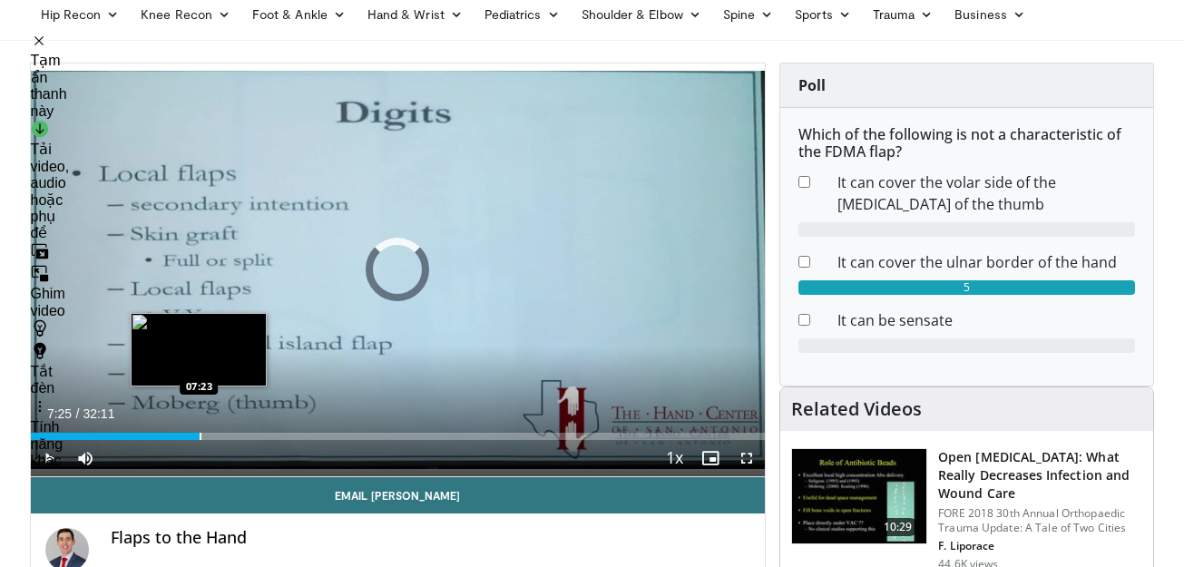
click at [200, 434] on div "Progress Bar" at bounding box center [201, 436] width 2 height 7
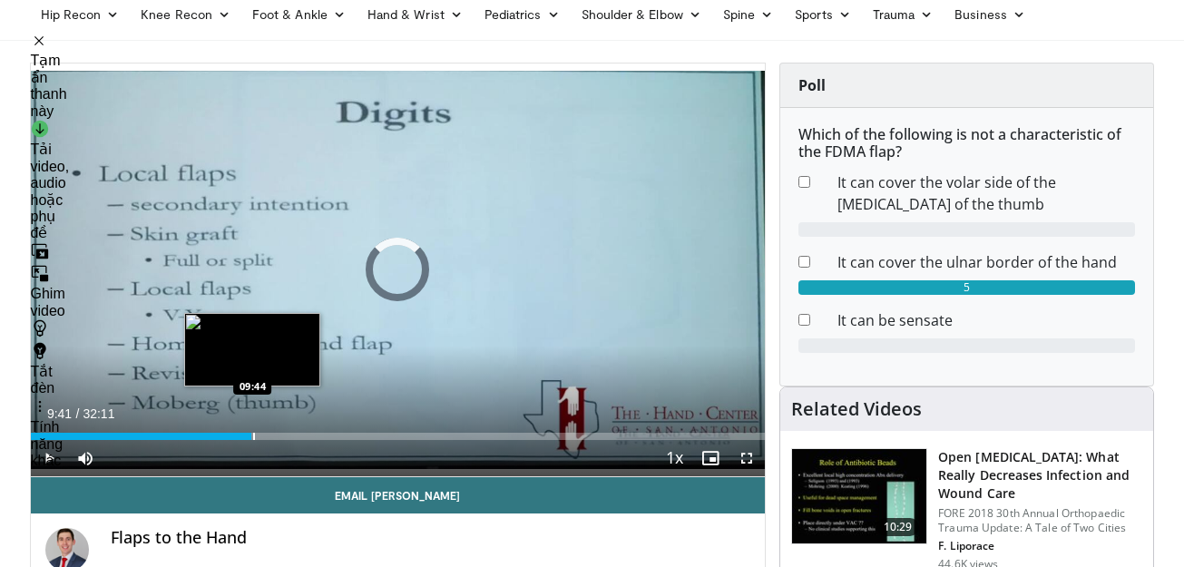
click at [253, 434] on div "Progress Bar" at bounding box center [254, 436] width 2 height 7
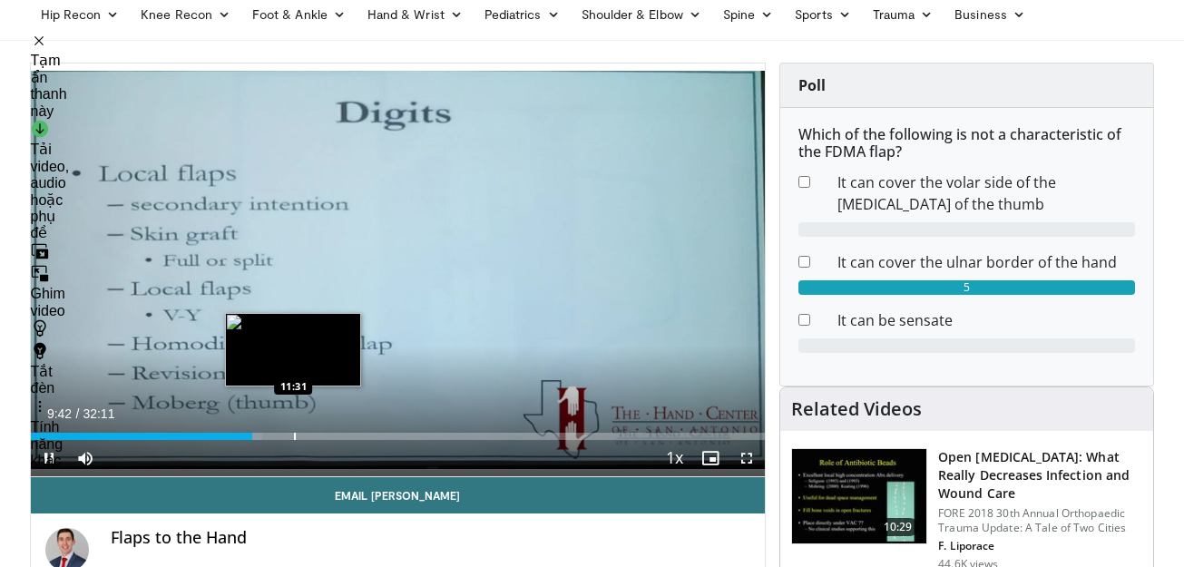
click at [294, 426] on div "Loaded : 31.61% 09:42 11:31" at bounding box center [398, 431] width 735 height 17
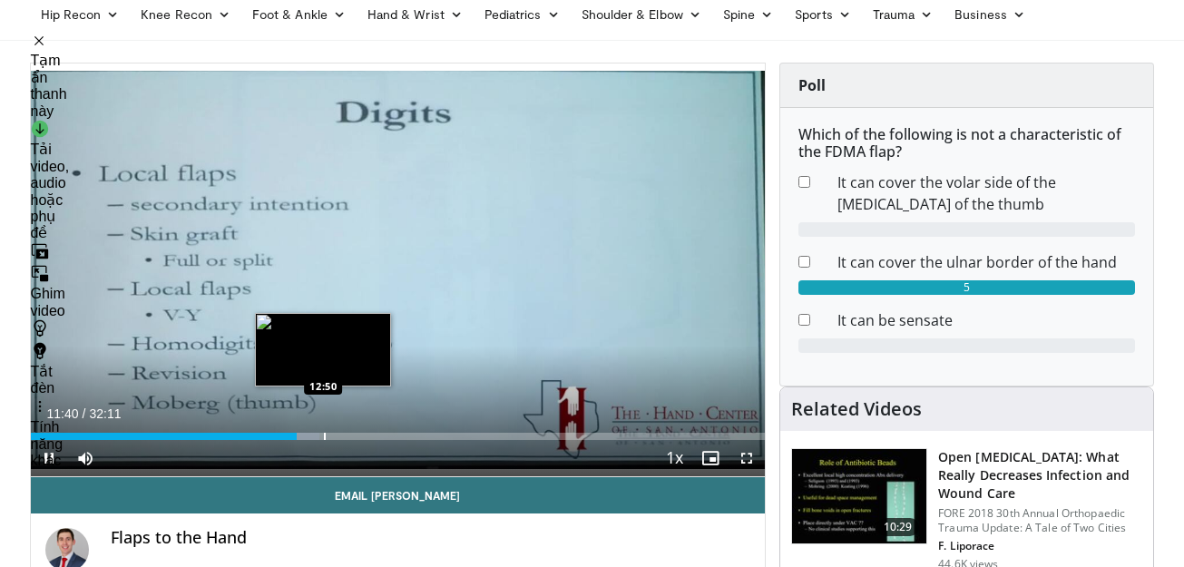
click at [324, 439] on div "Progress Bar" at bounding box center [325, 436] width 2 height 7
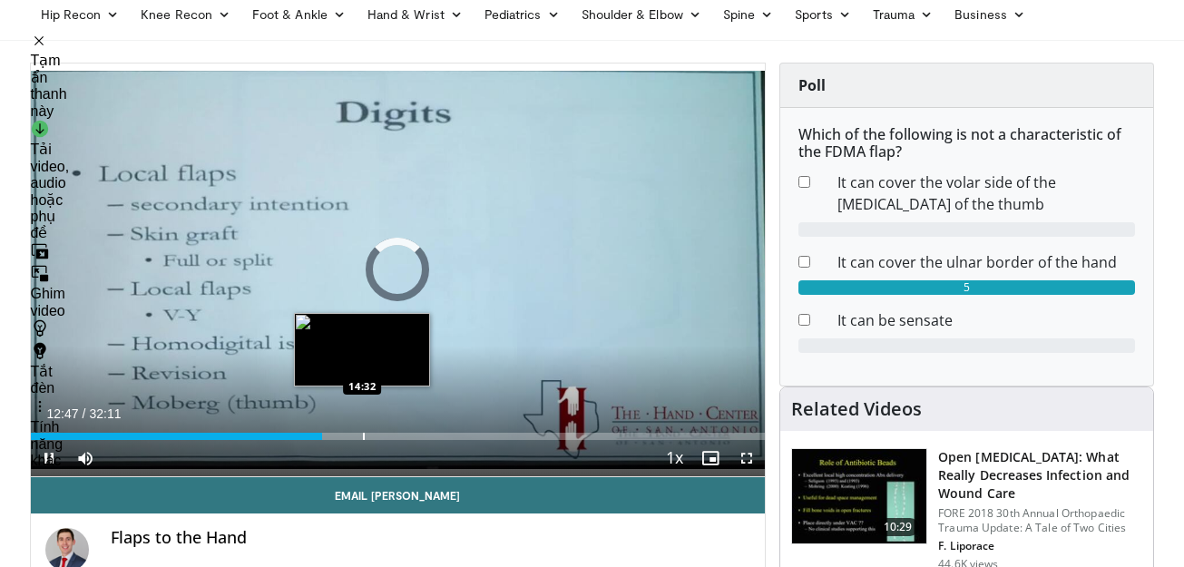
click at [363, 431] on div "Loaded : 0.00% 12:47 14:32" at bounding box center [398, 431] width 735 height 17
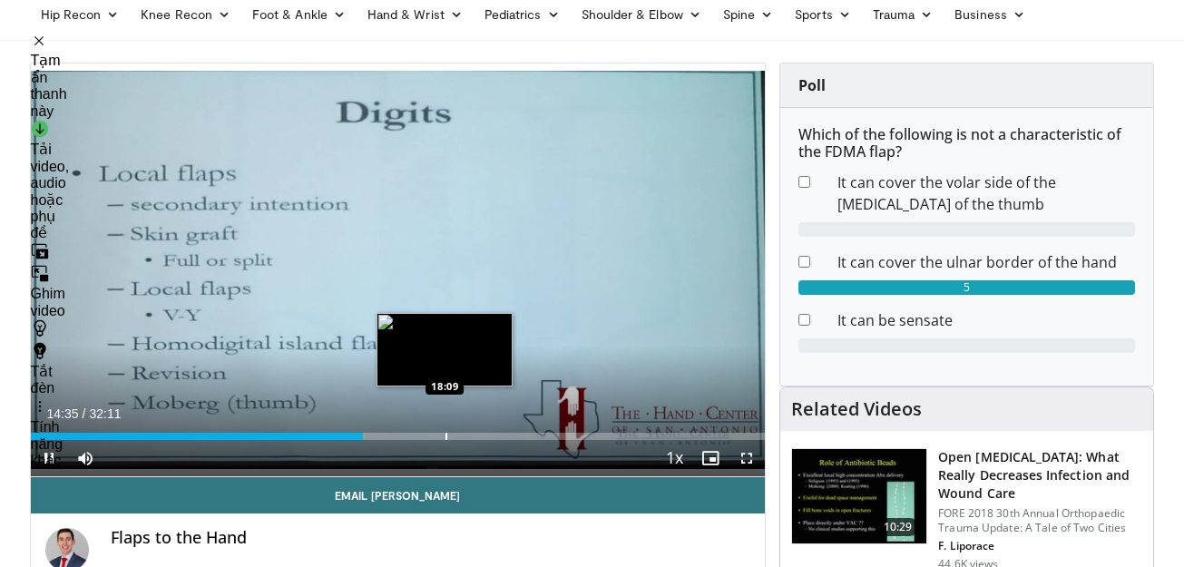
click at [445, 423] on div "Loaded : 45.60% 14:35 18:09" at bounding box center [398, 431] width 735 height 17
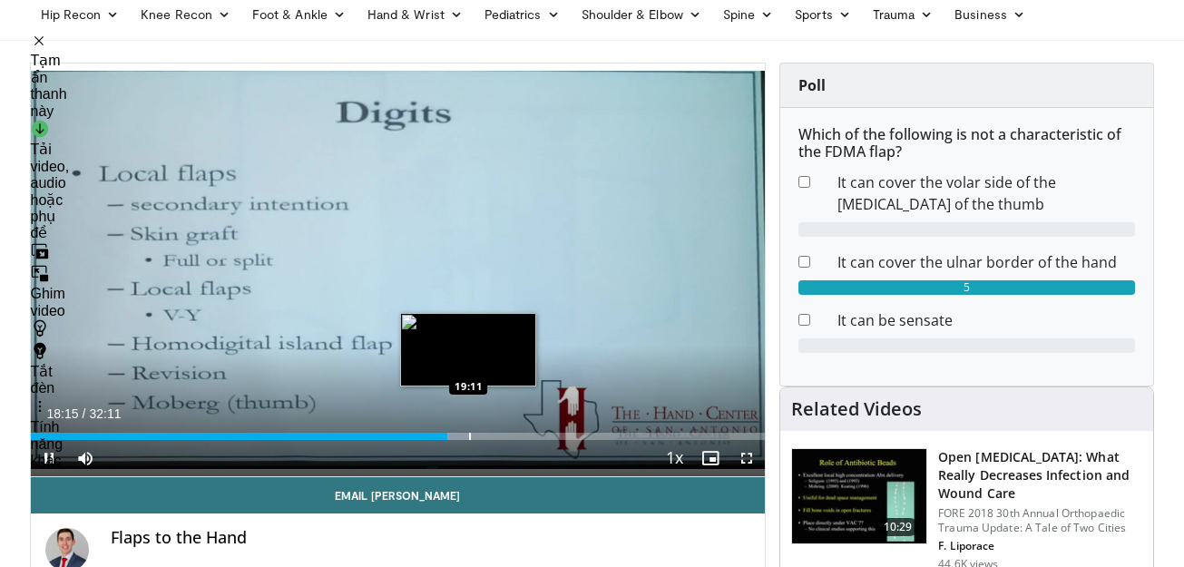
click at [467, 430] on div "Loaded : 60.08% 18:15 19:11" at bounding box center [398, 431] width 735 height 17
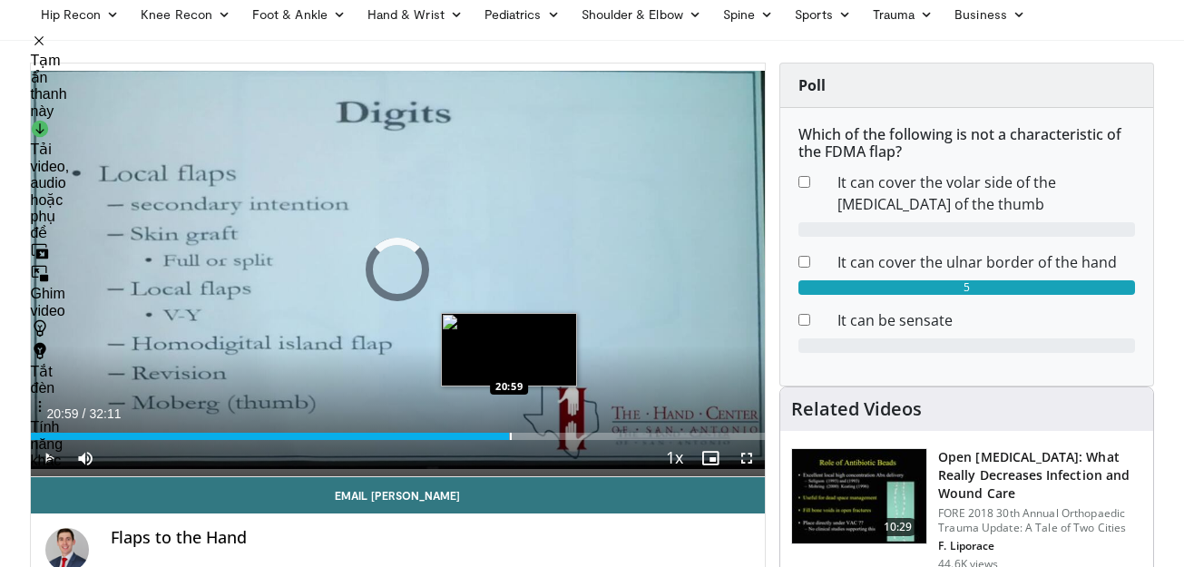
click at [509, 424] on div "Loaded : 60.08% 19:10 20:59" at bounding box center [398, 431] width 735 height 17
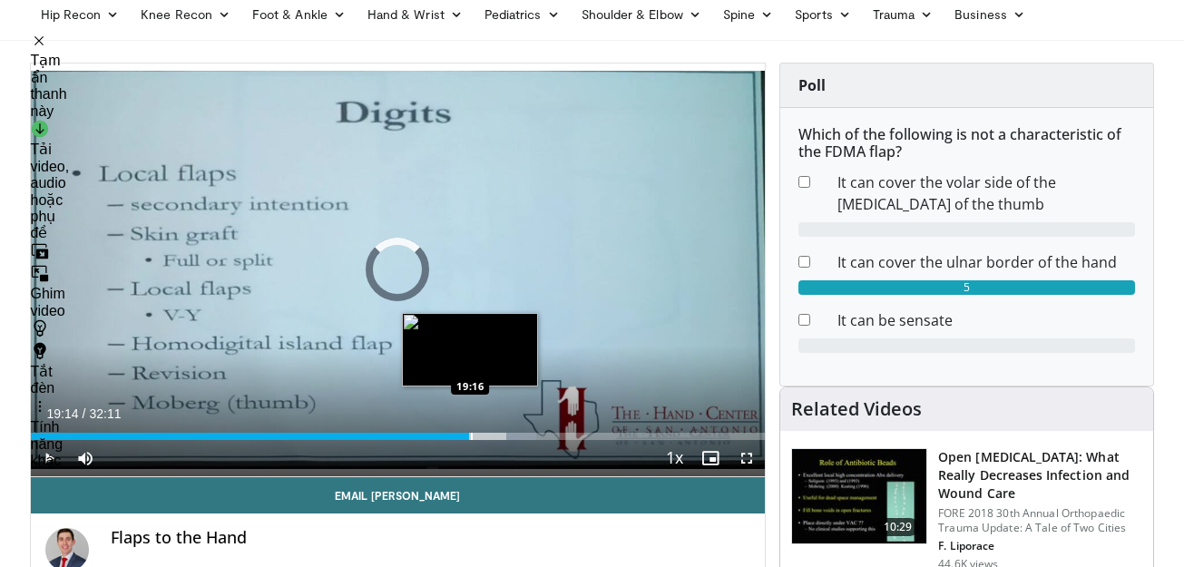
click at [471, 434] on div "Progress Bar" at bounding box center [472, 436] width 2 height 7
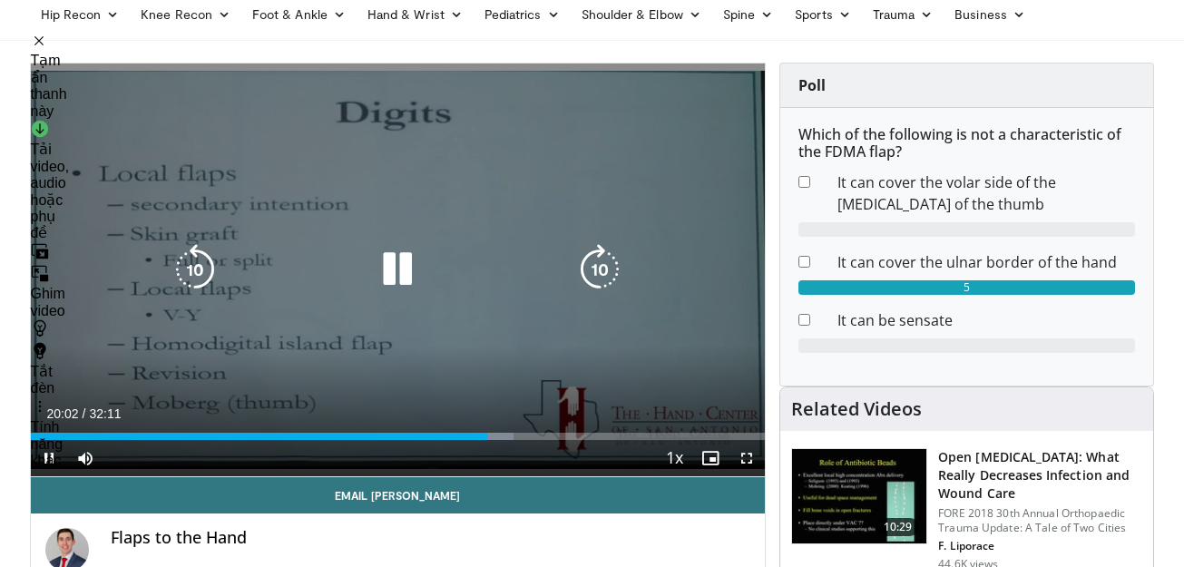
click at [402, 258] on icon "Video Player" at bounding box center [397, 269] width 51 height 51
click at [404, 257] on icon "Video Player" at bounding box center [397, 269] width 51 height 51
click at [416, 265] on icon "Video Player" at bounding box center [397, 269] width 51 height 51
